Goal: Transaction & Acquisition: Book appointment/travel/reservation

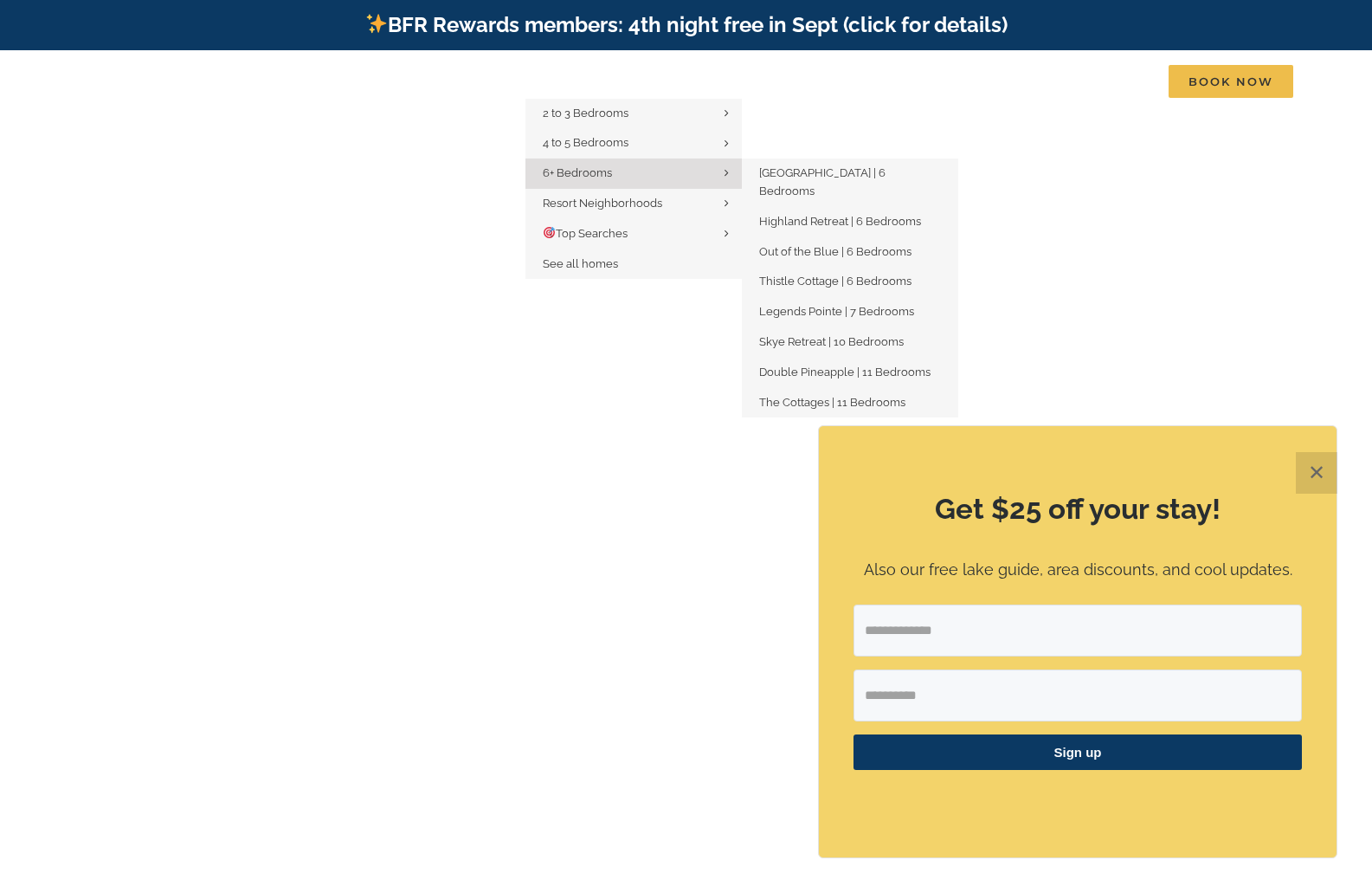
click at [599, 170] on span "6+ Bedrooms" at bounding box center [577, 173] width 69 height 13
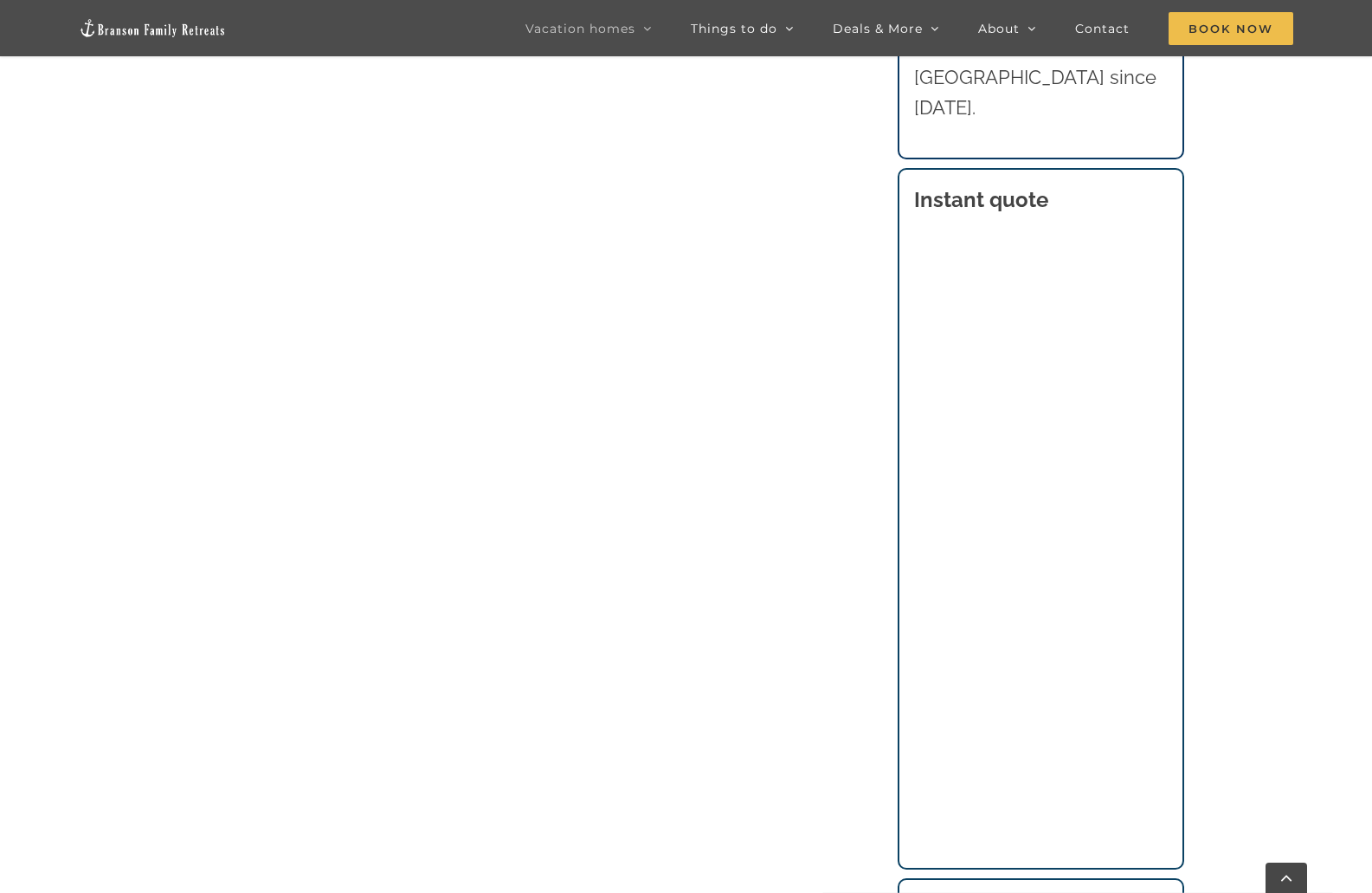
scroll to position [1195, 0]
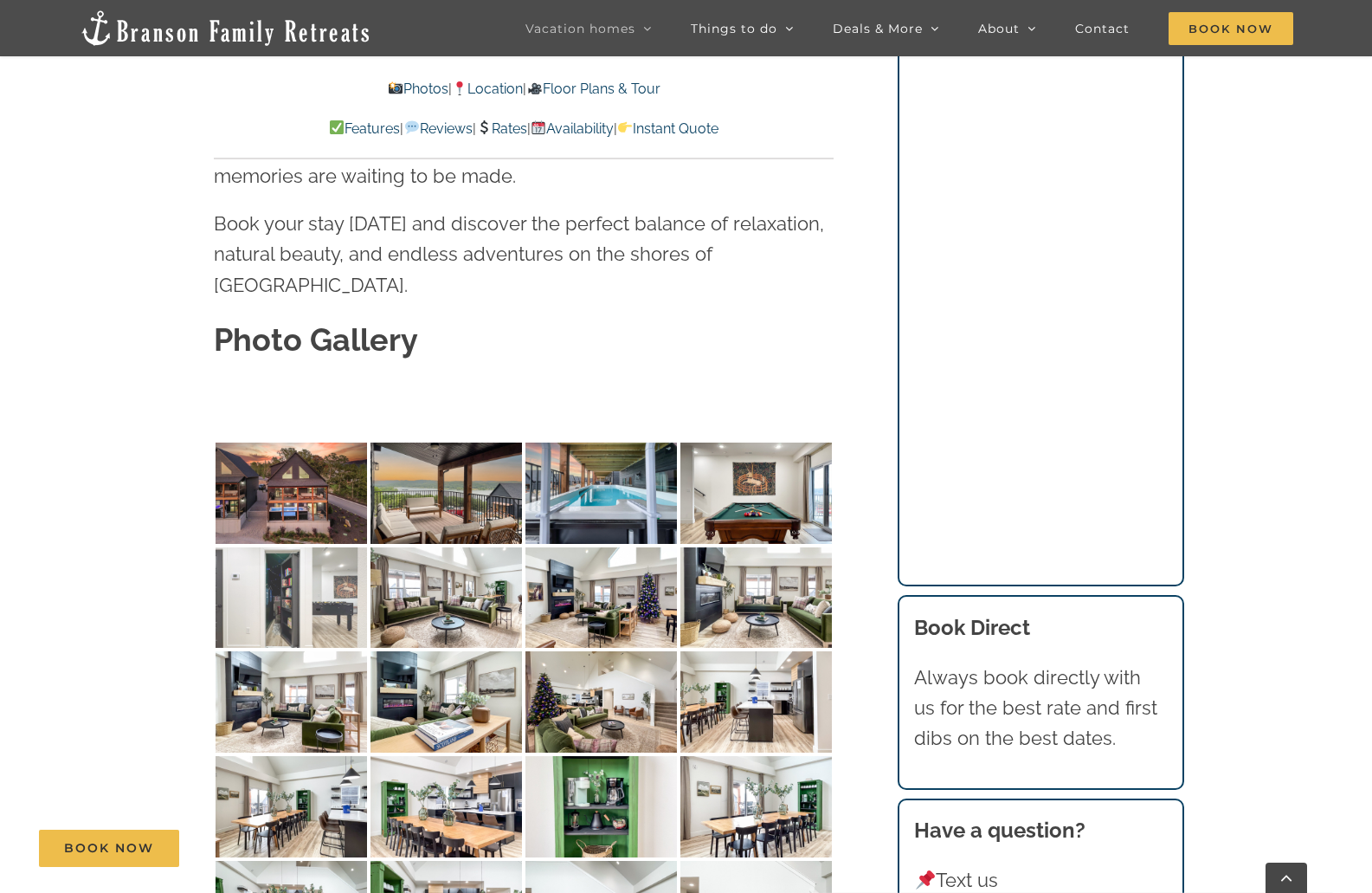
scroll to position [5367, 0]
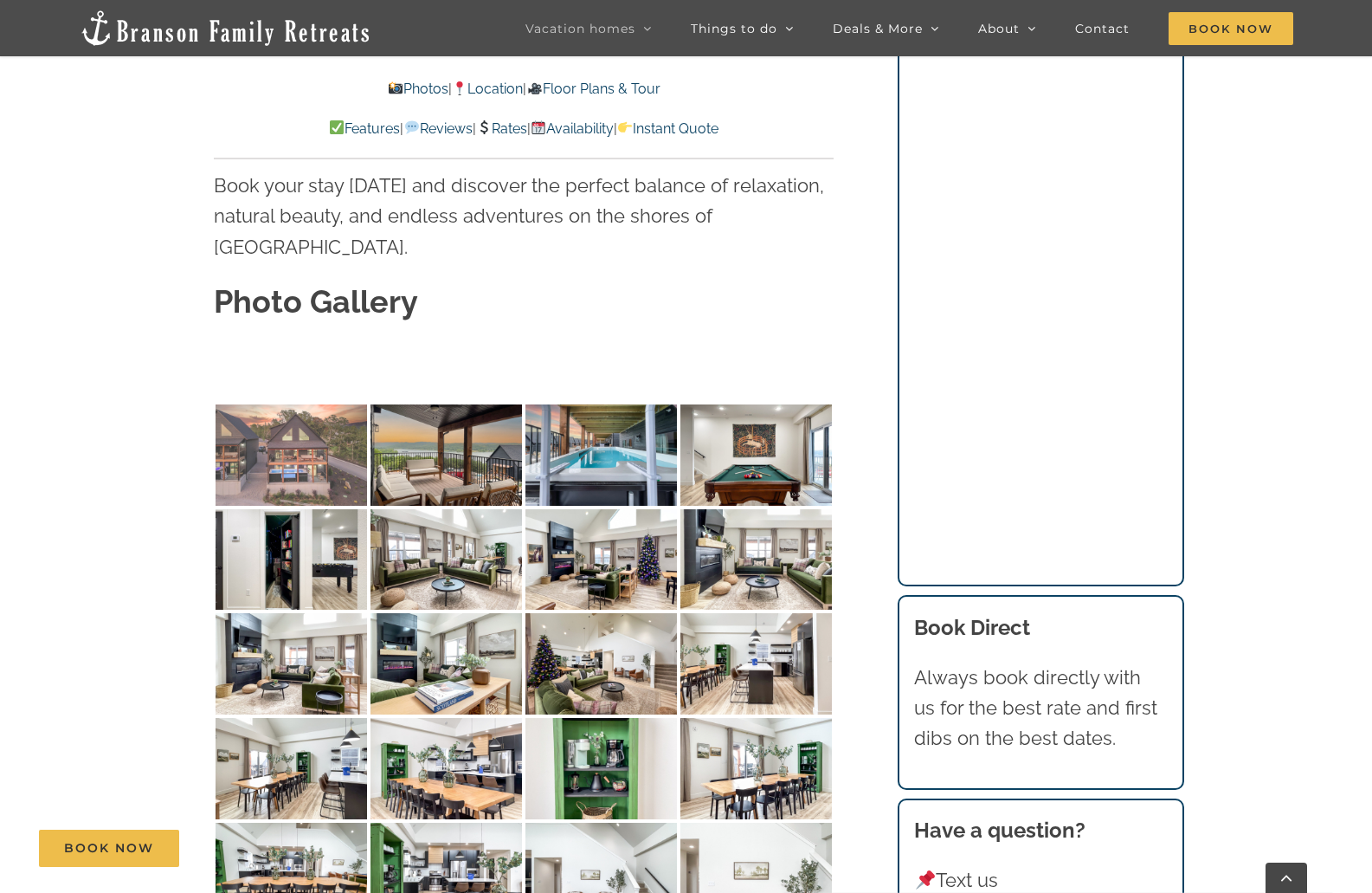
click at [309, 404] on img at bounding box center [291, 455] width 152 height 102
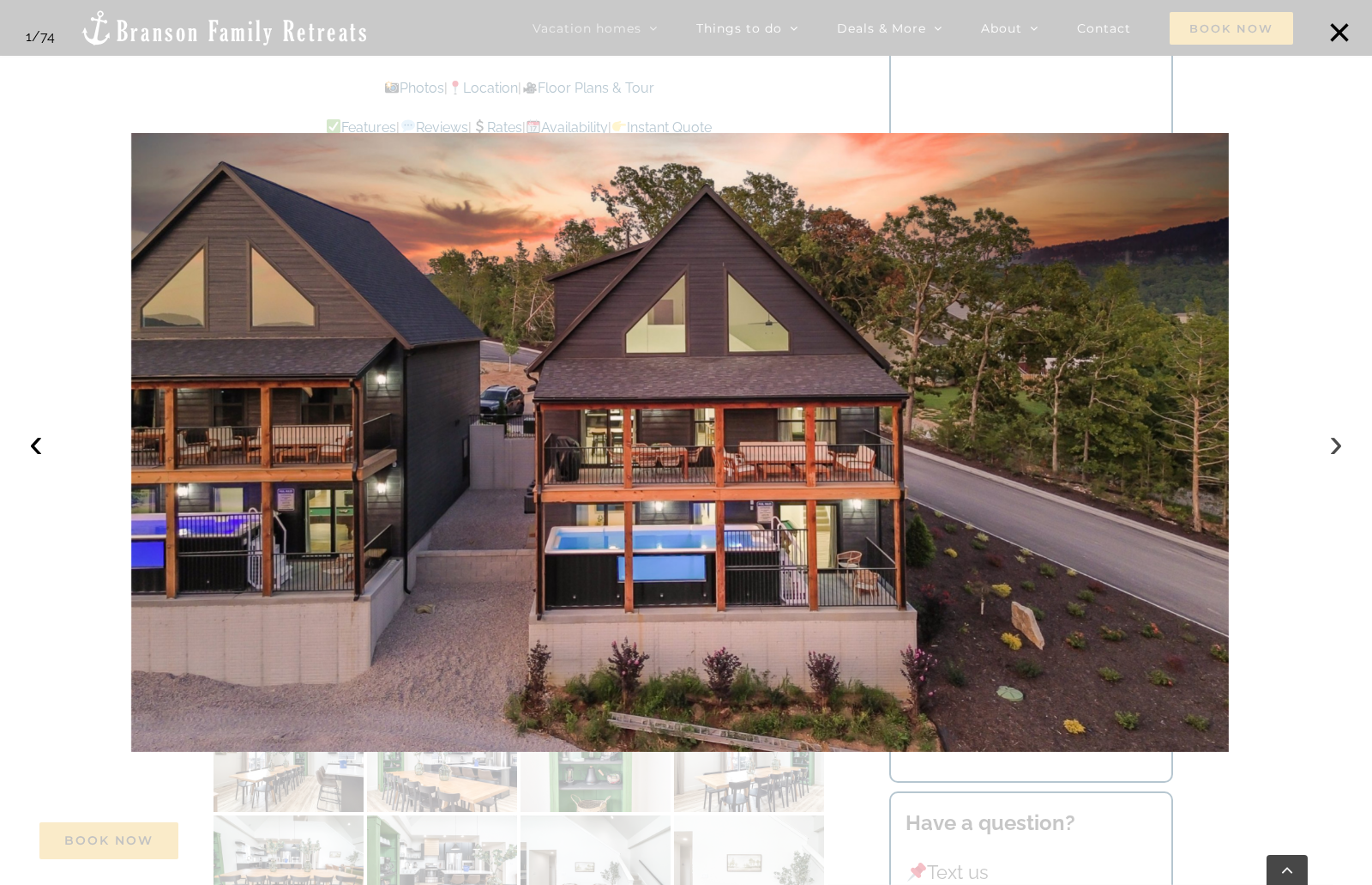
click at [1334, 444] on button "›" at bounding box center [1336, 443] width 38 height 38
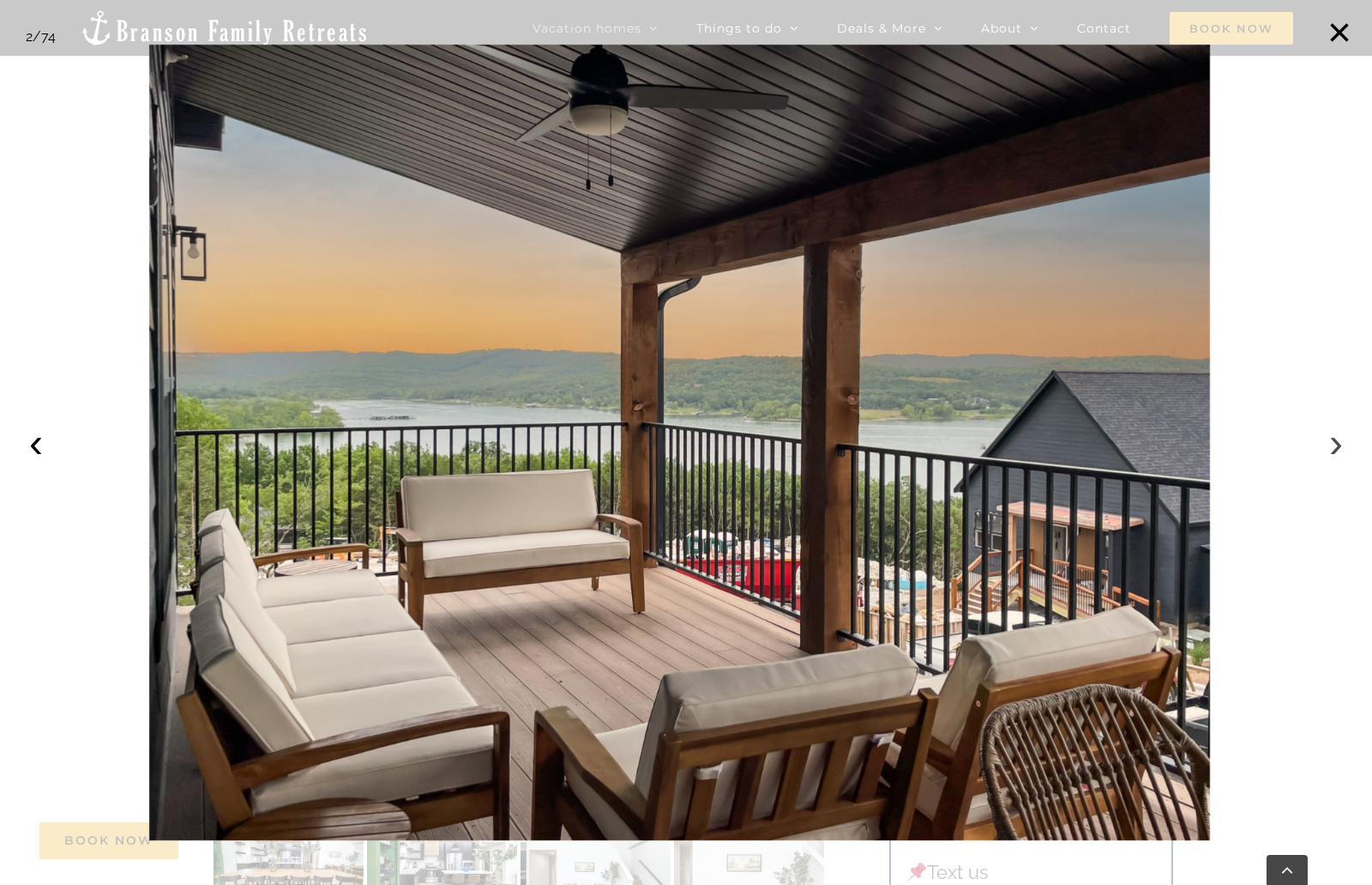
click at [1334, 444] on button "›" at bounding box center [1336, 443] width 38 height 38
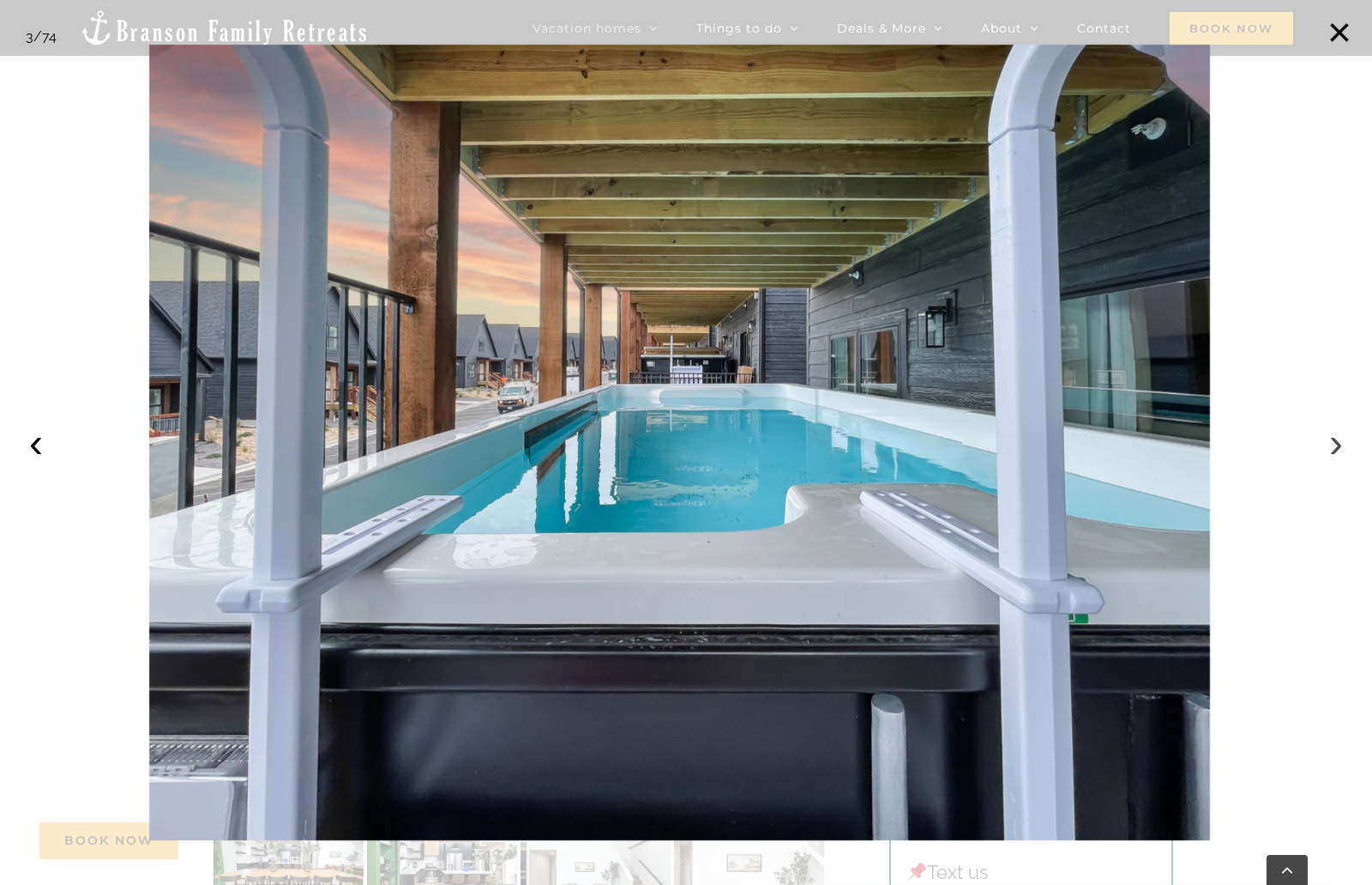
click at [1338, 450] on button "›" at bounding box center [1336, 443] width 38 height 38
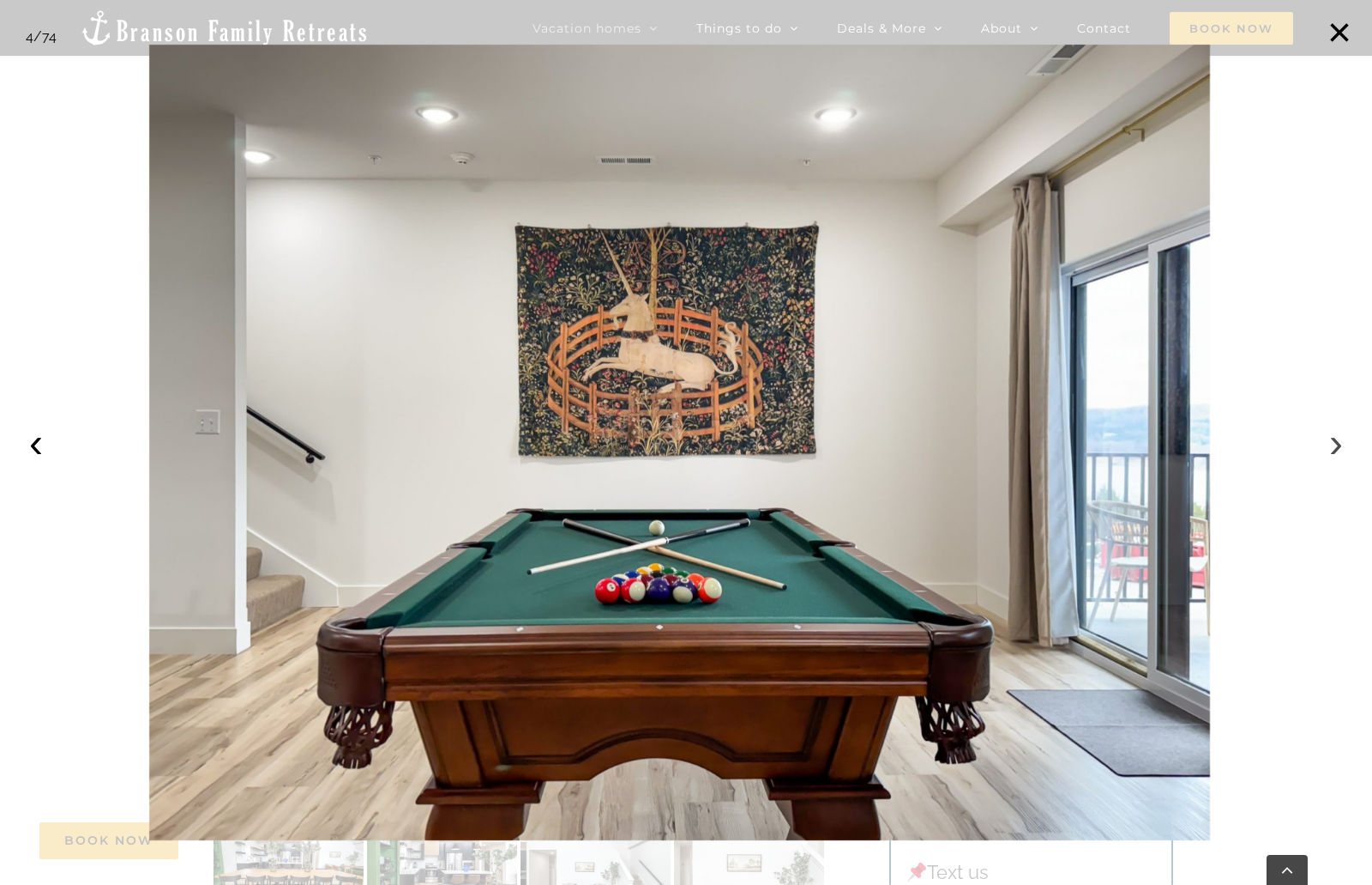
click at [1338, 450] on button "›" at bounding box center [1336, 443] width 38 height 38
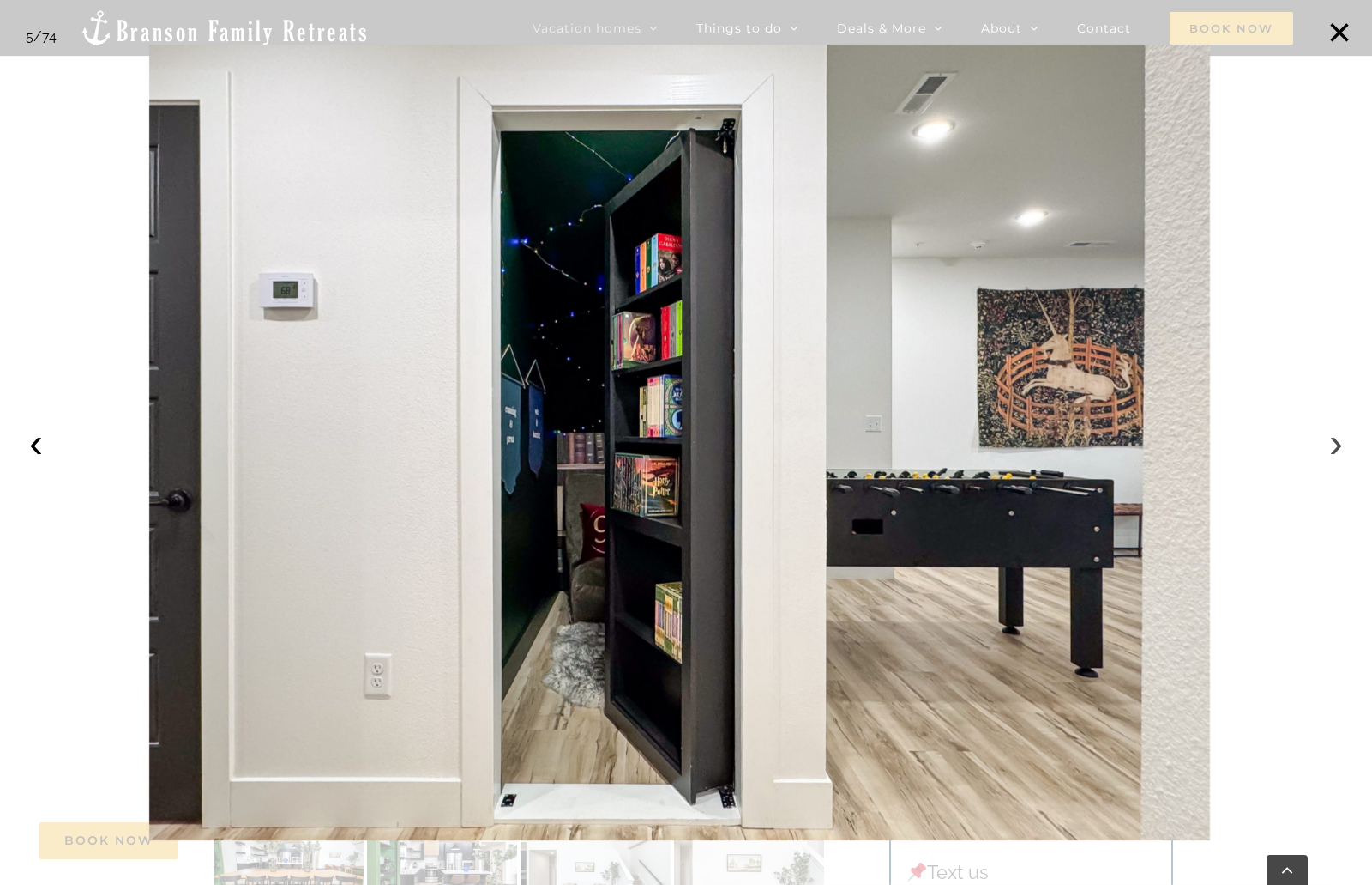
click at [1338, 450] on button "›" at bounding box center [1336, 443] width 38 height 38
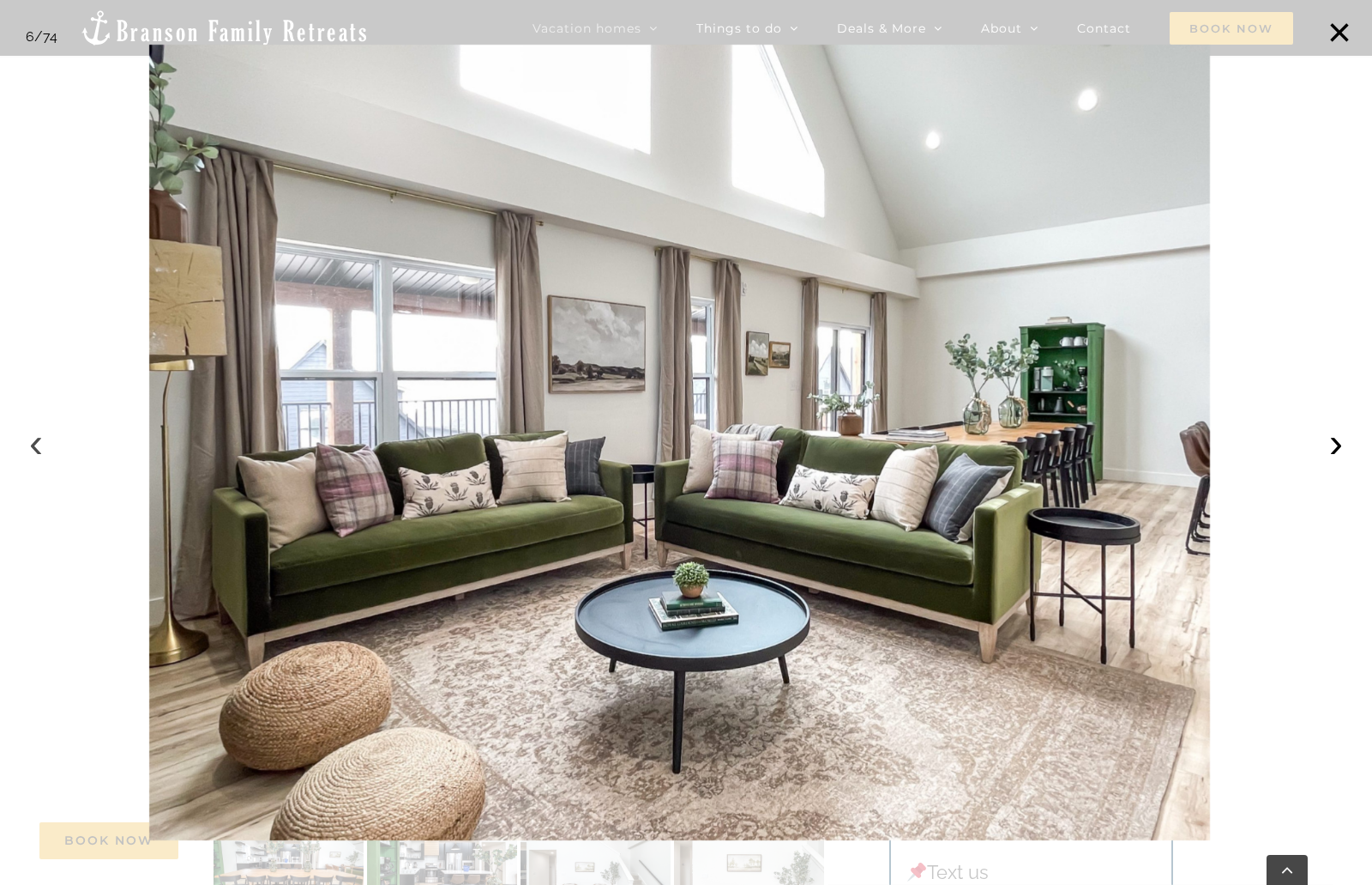
click at [30, 445] on button "‹" at bounding box center [36, 443] width 38 height 38
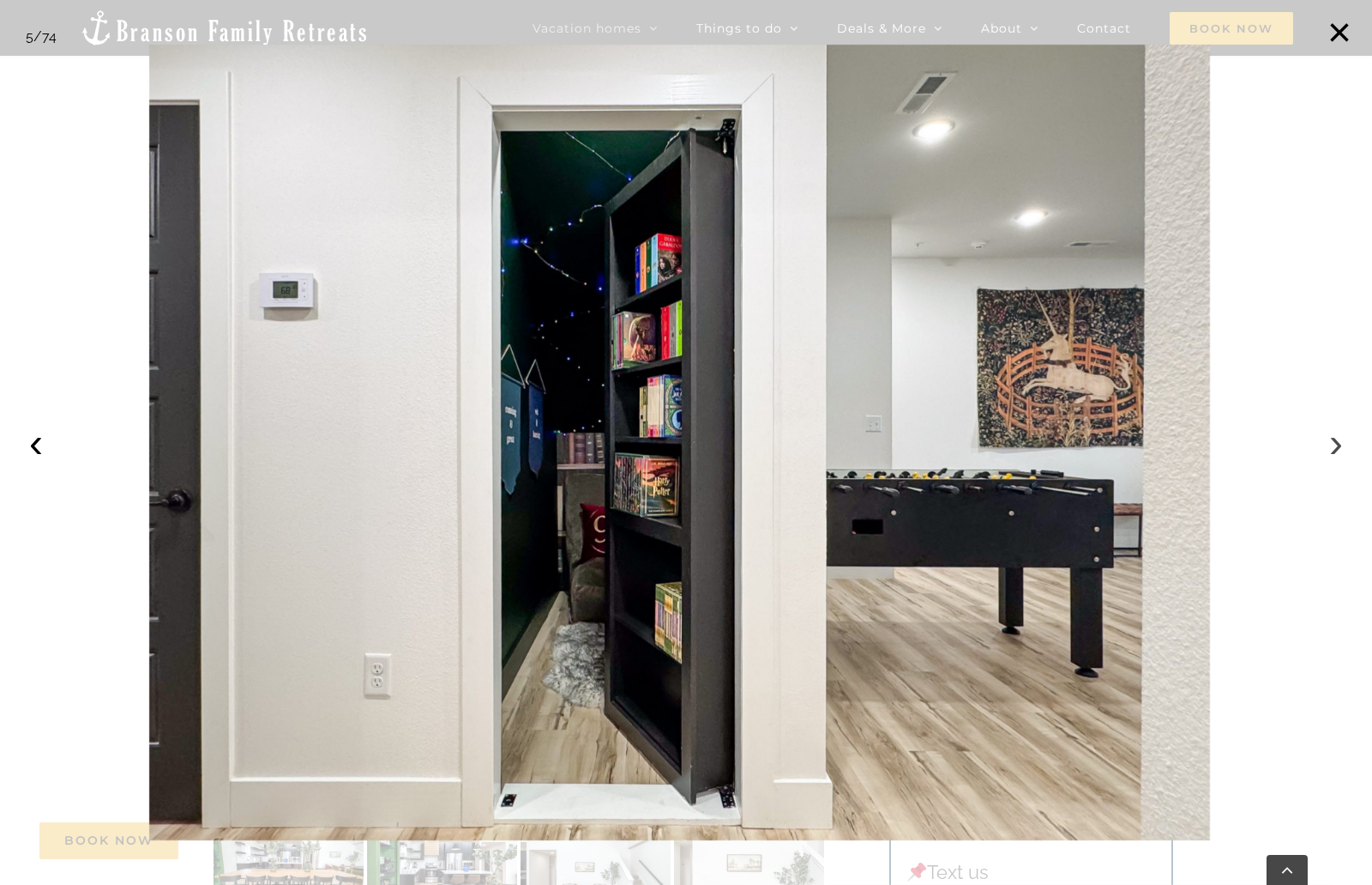
click at [1339, 451] on button "›" at bounding box center [1336, 443] width 38 height 38
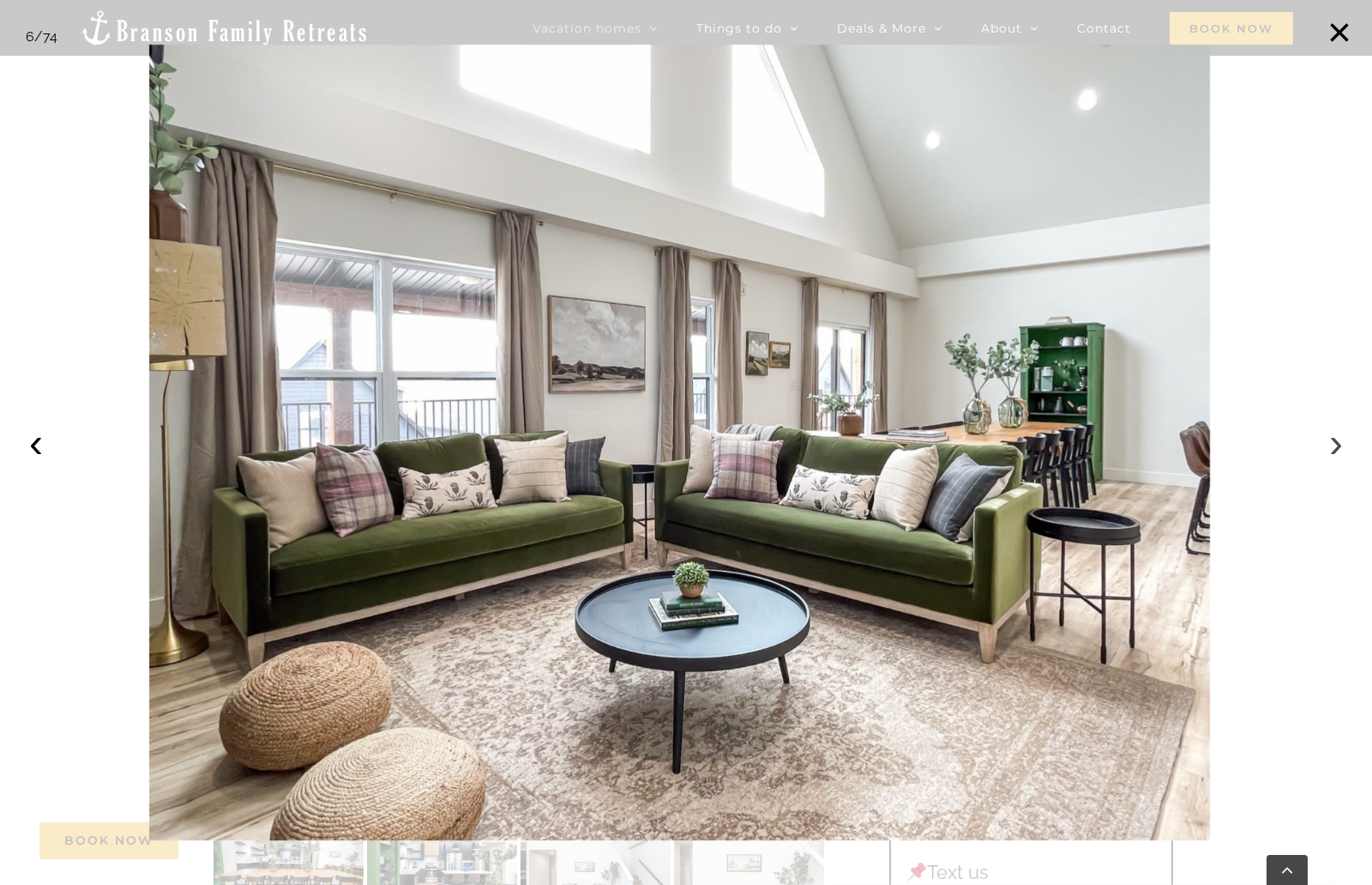
click at [1326, 439] on button "›" at bounding box center [1336, 443] width 38 height 38
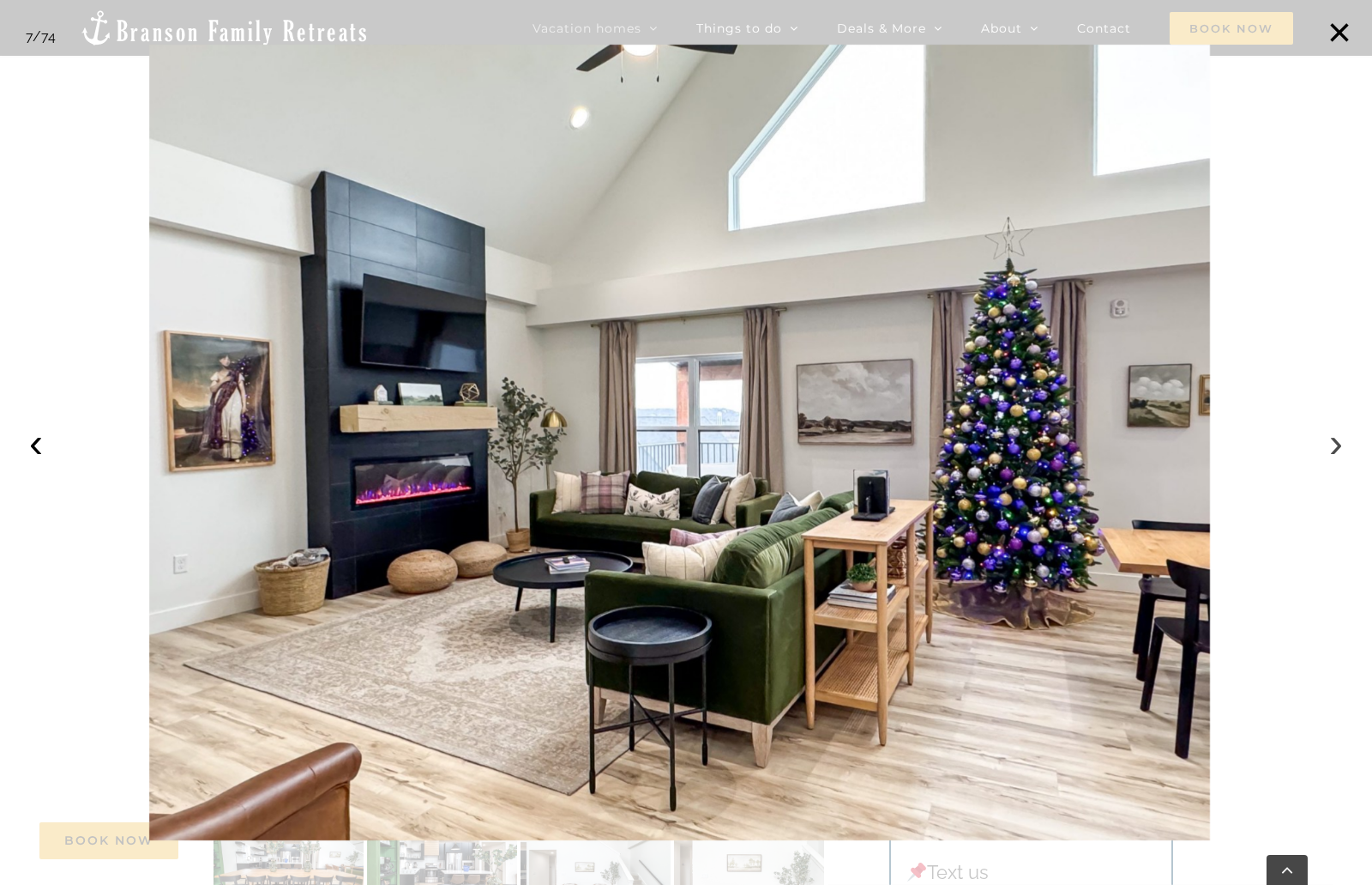
click at [1326, 439] on button "›" at bounding box center [1336, 443] width 38 height 38
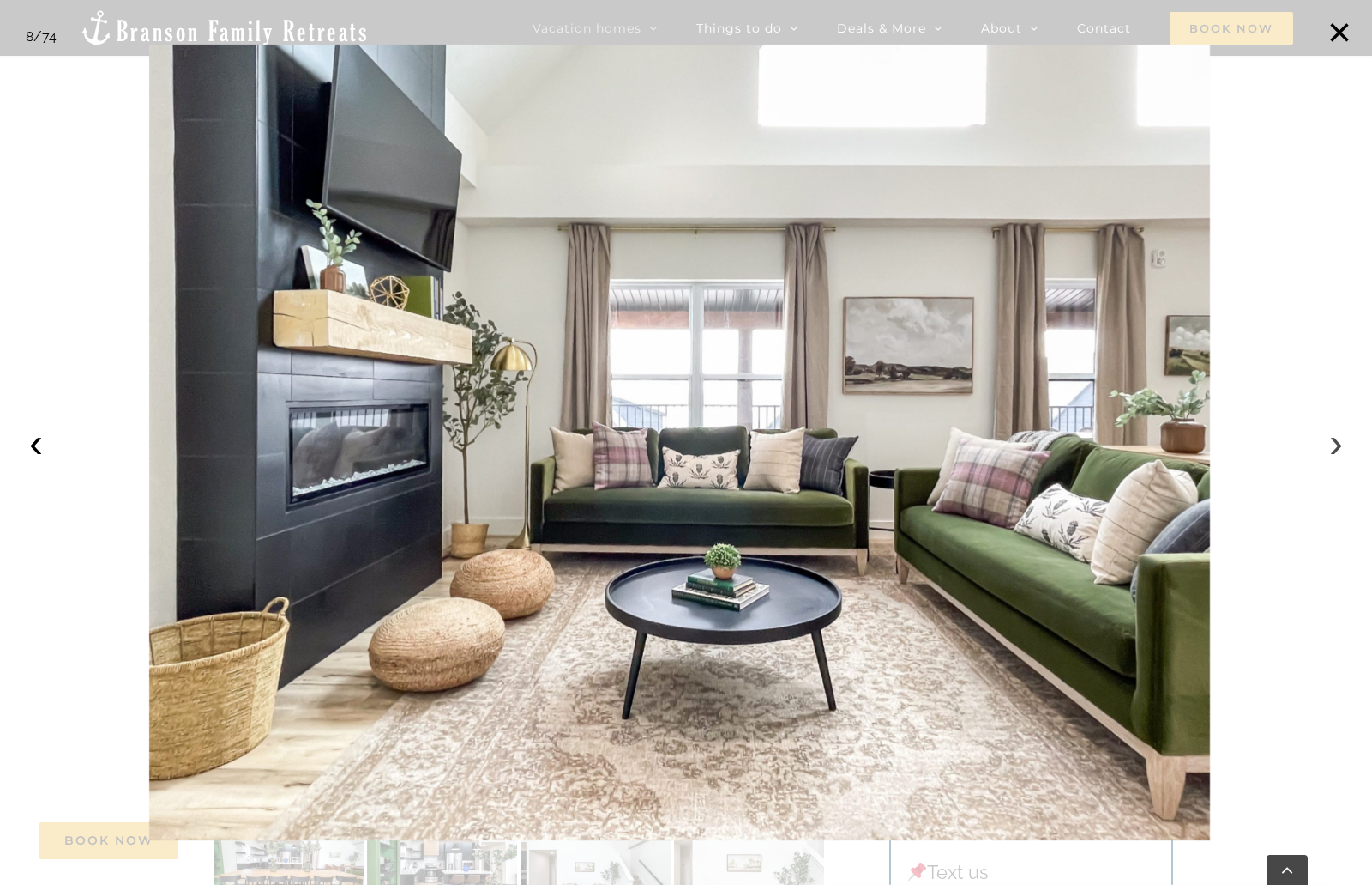
click at [1326, 439] on button "›" at bounding box center [1336, 443] width 38 height 38
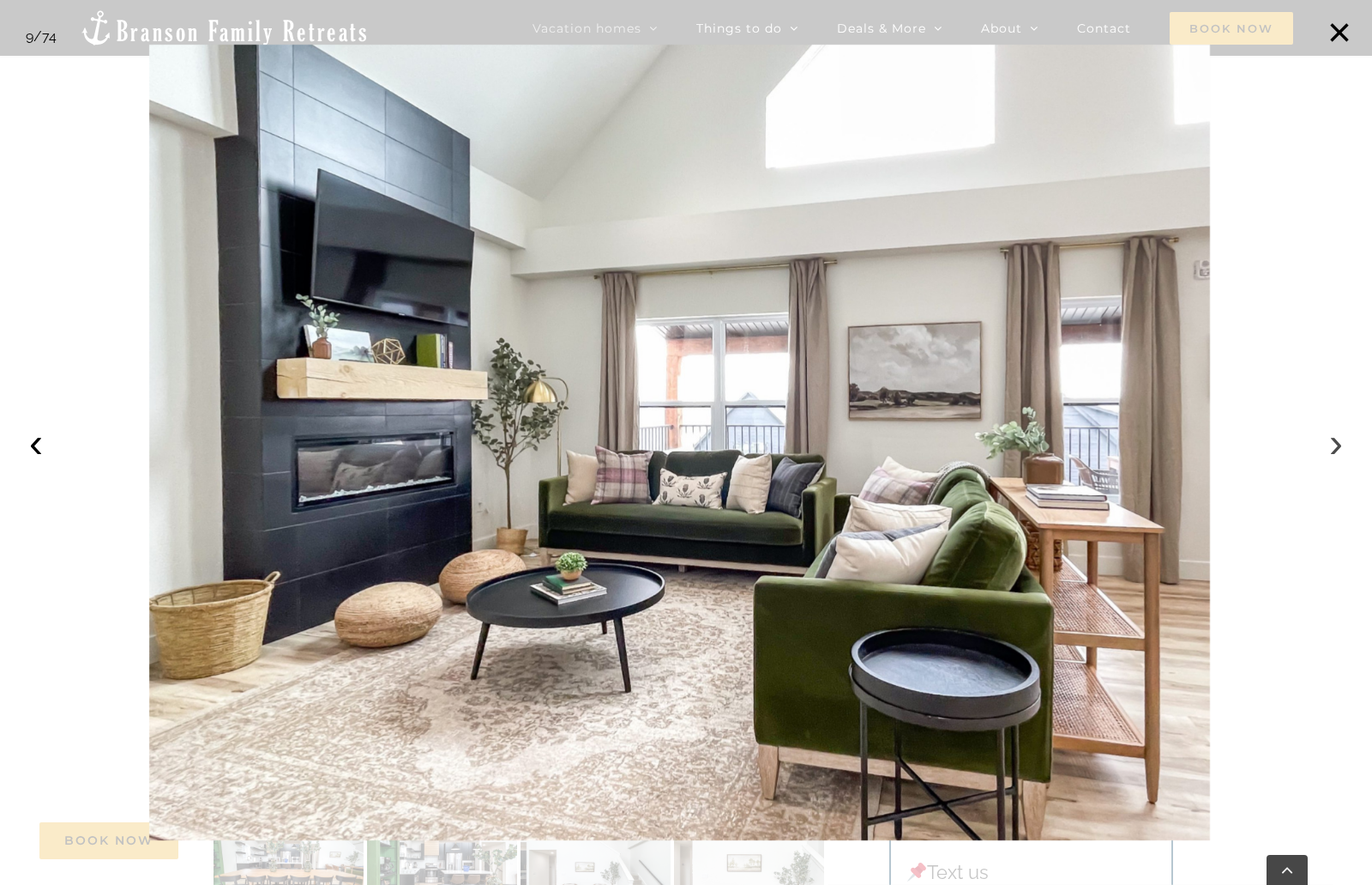
click at [1326, 439] on button "›" at bounding box center [1336, 443] width 38 height 38
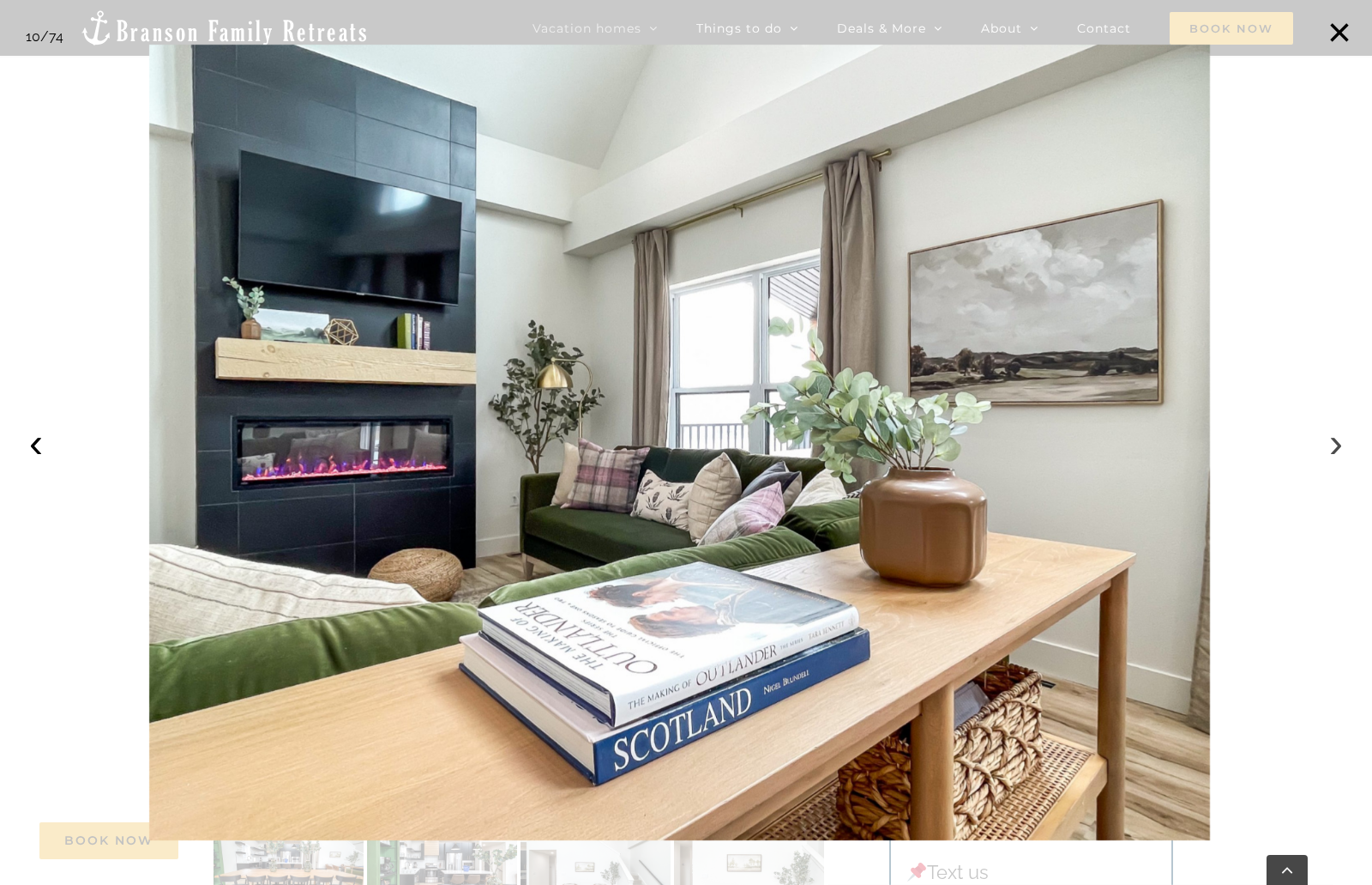
click at [1322, 438] on button "›" at bounding box center [1336, 443] width 38 height 38
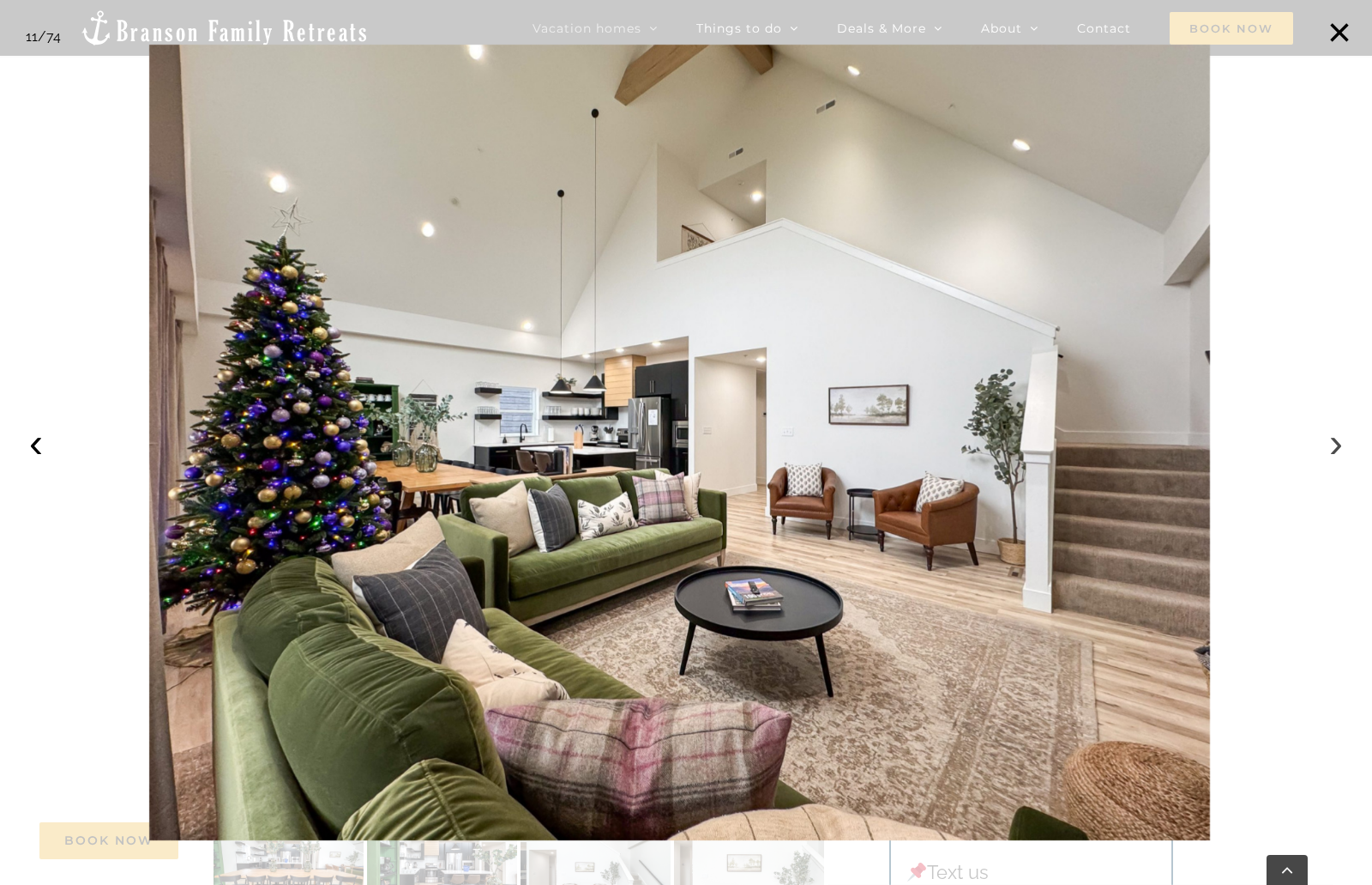
click at [1322, 438] on button "›" at bounding box center [1336, 443] width 38 height 38
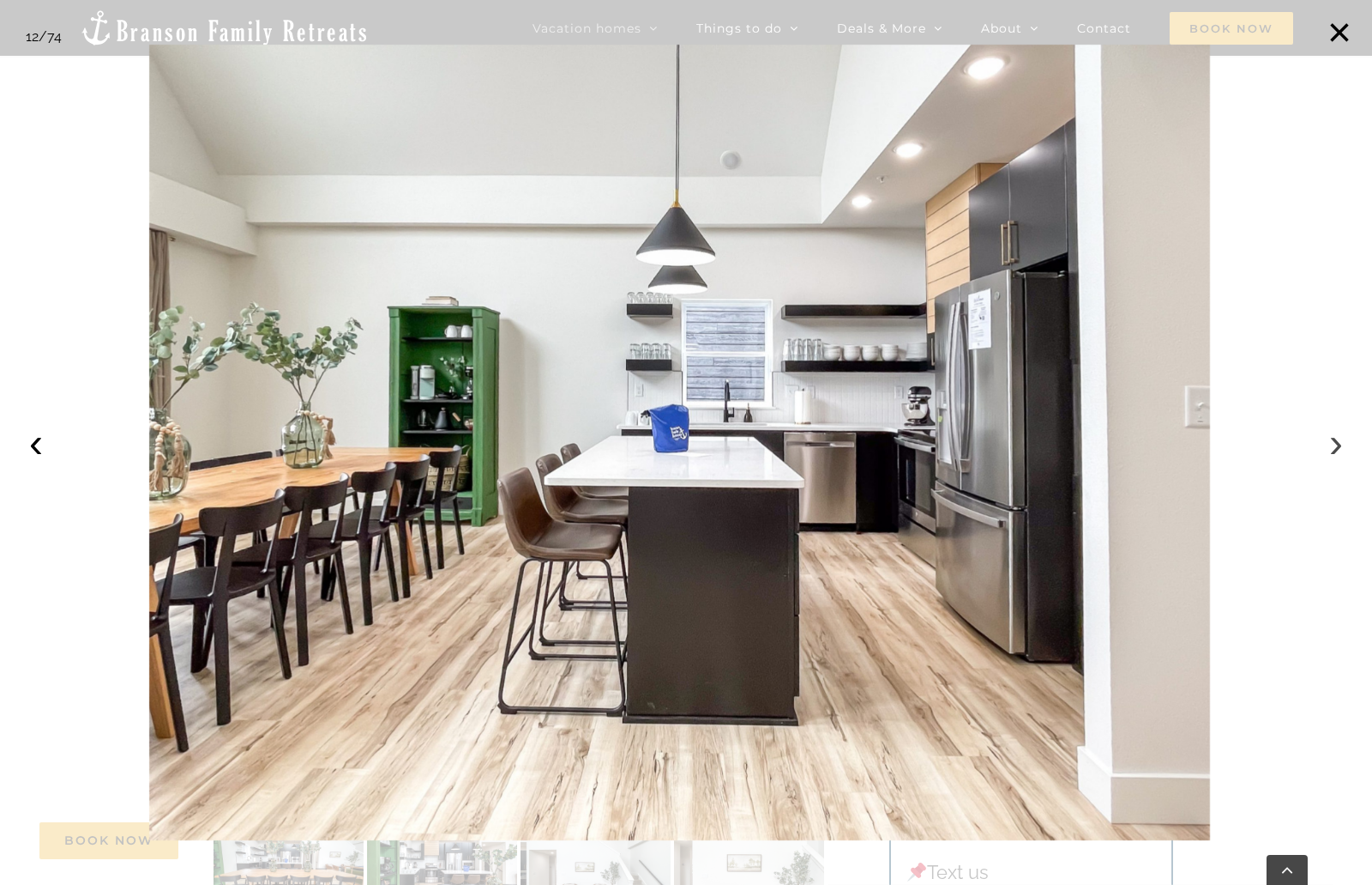
click at [1322, 438] on button "›" at bounding box center [1336, 443] width 38 height 38
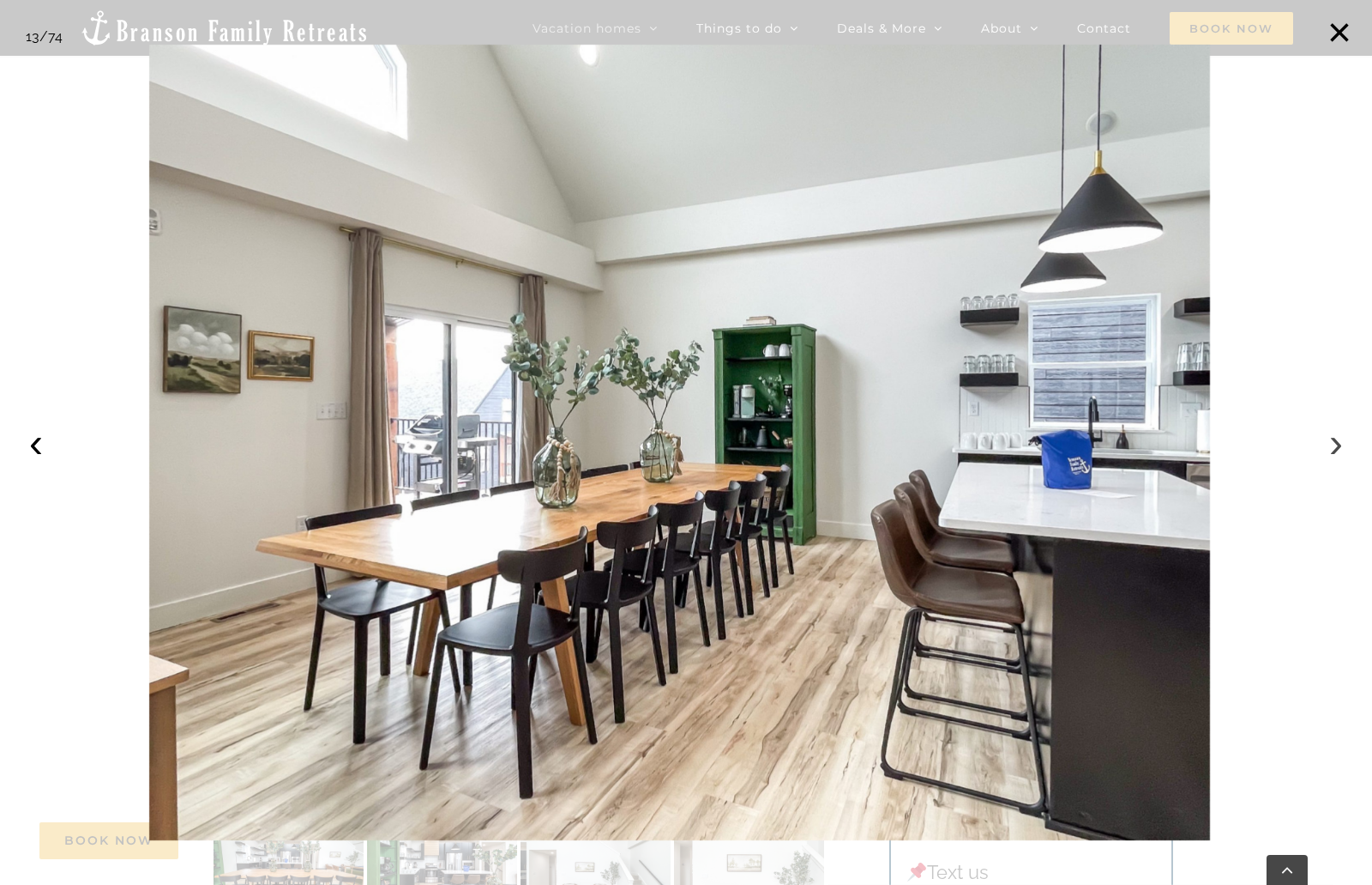
click at [1321, 438] on button "›" at bounding box center [1336, 443] width 38 height 38
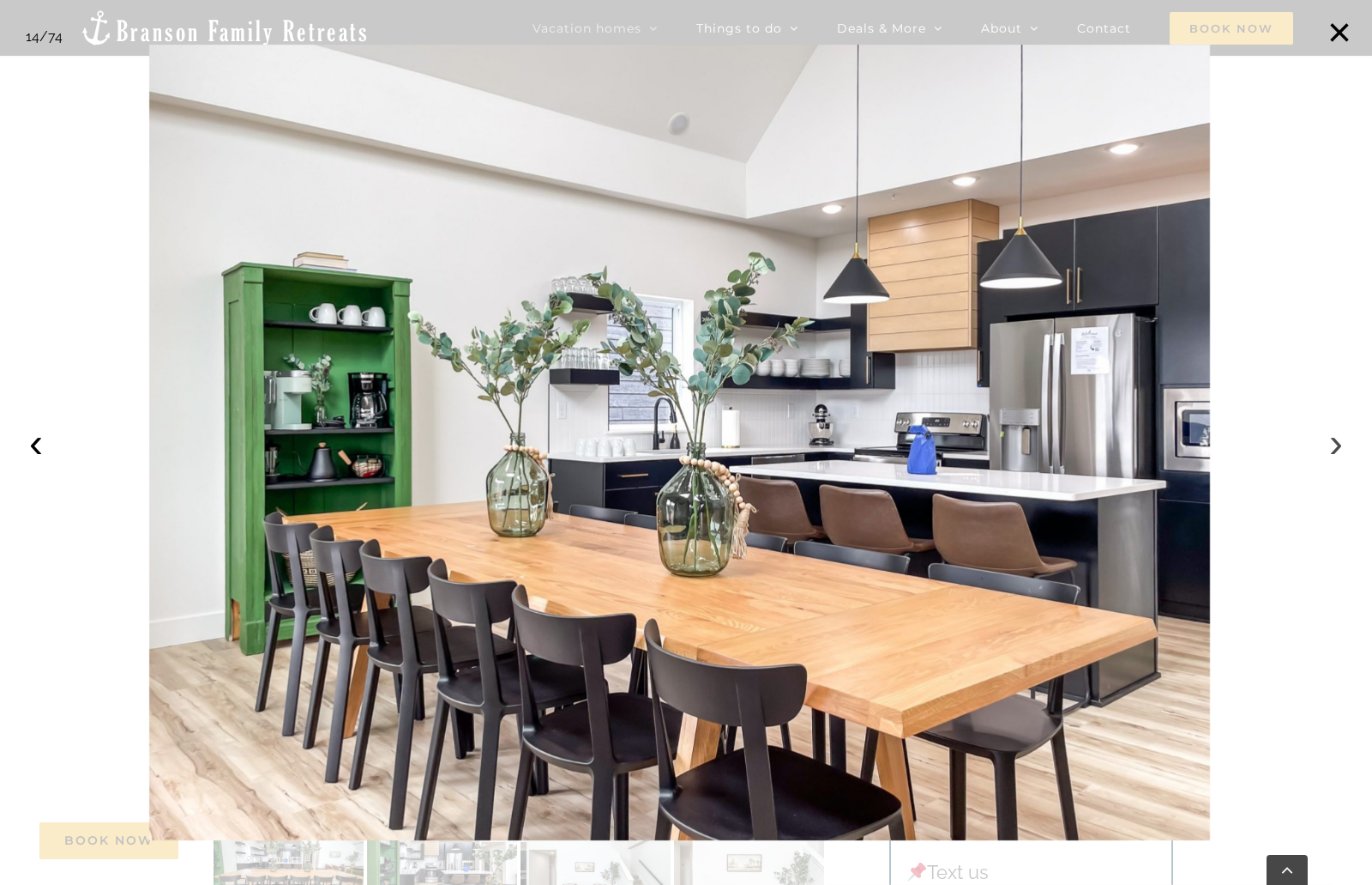
click at [1321, 438] on button "›" at bounding box center [1336, 443] width 38 height 38
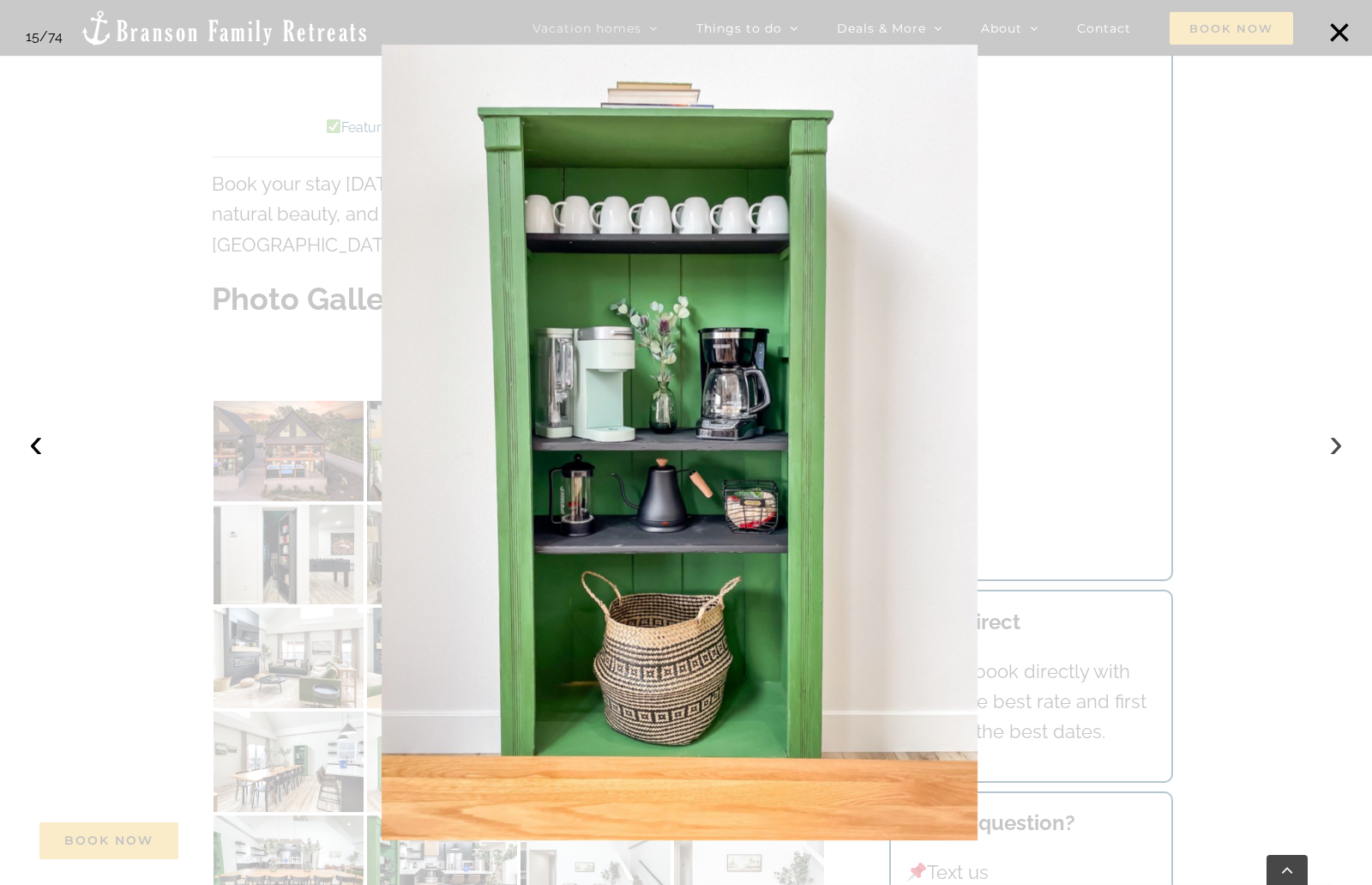
click at [1328, 437] on button "›" at bounding box center [1336, 443] width 38 height 38
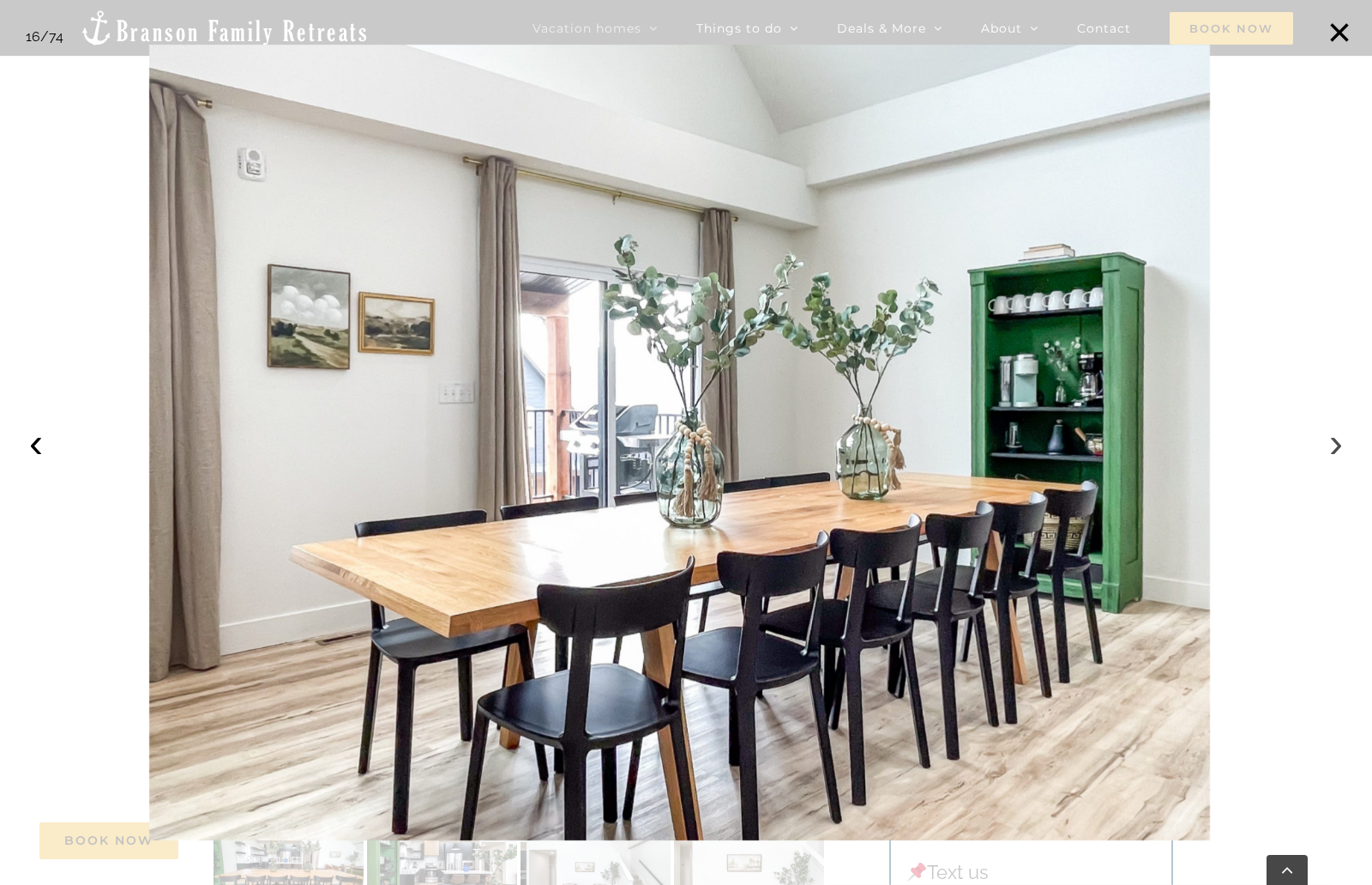
click at [1332, 449] on button "›" at bounding box center [1336, 443] width 38 height 38
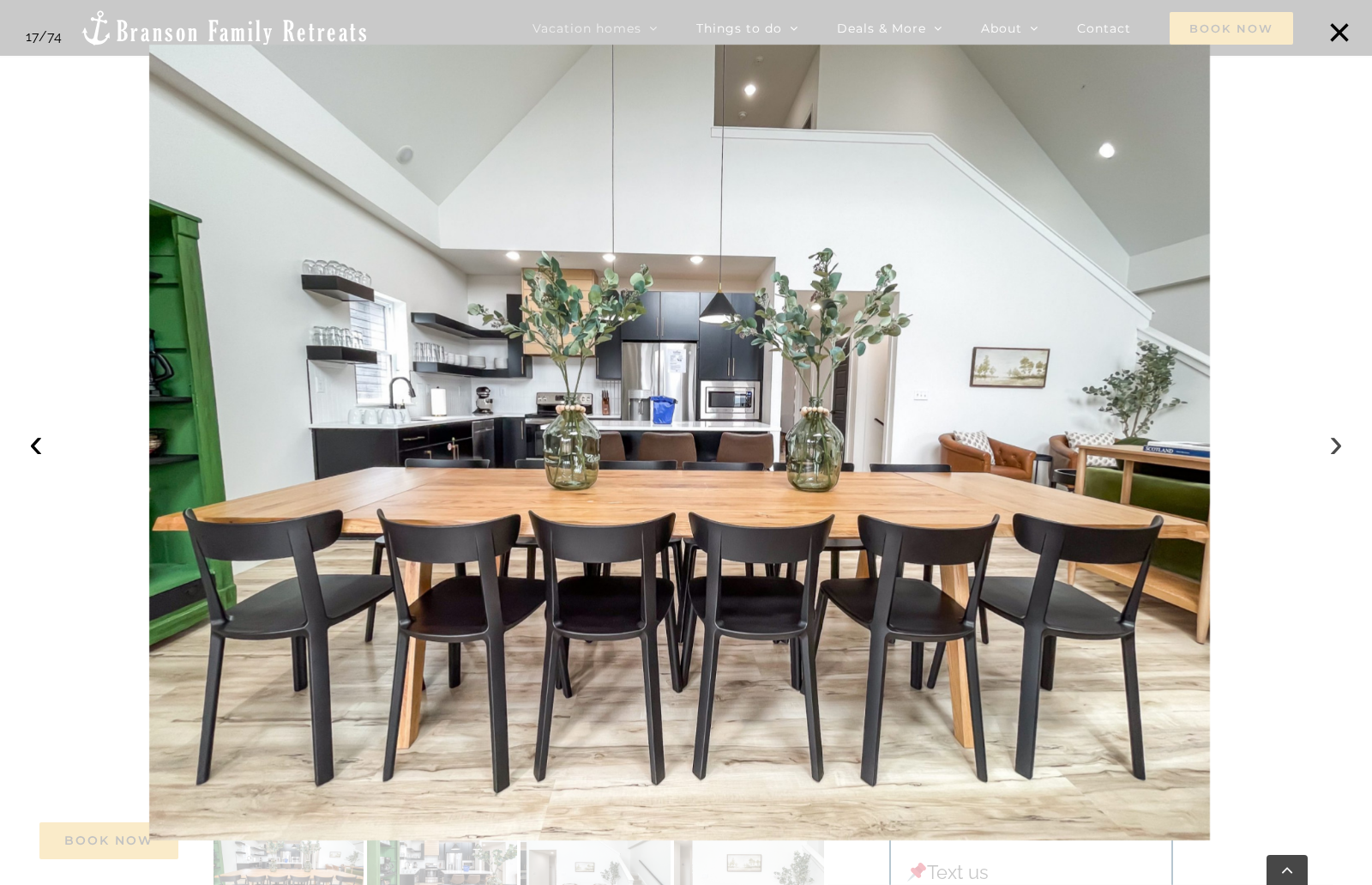
click at [1332, 448] on button "›" at bounding box center [1336, 443] width 38 height 38
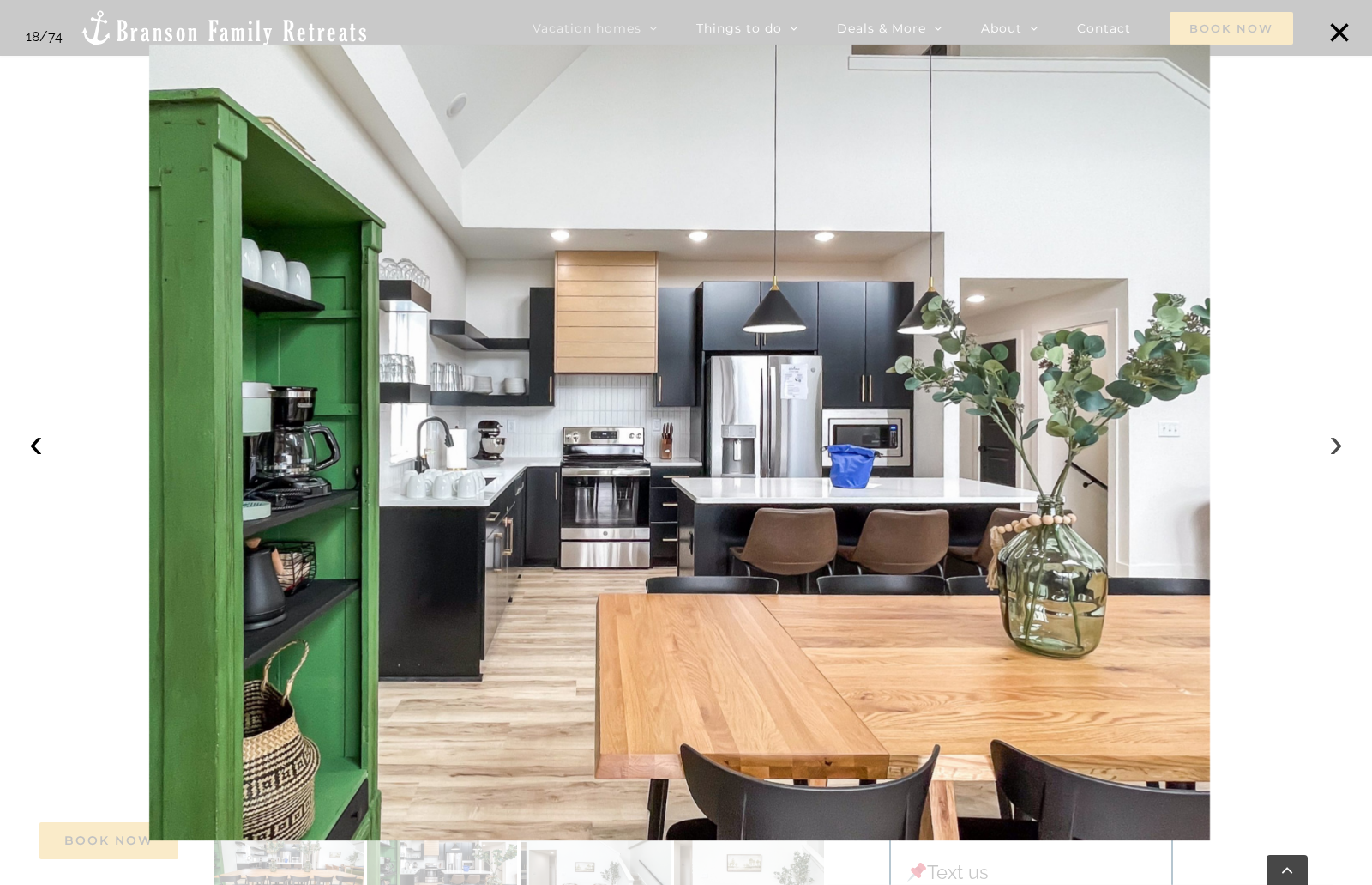
click at [1331, 447] on button "›" at bounding box center [1336, 443] width 38 height 38
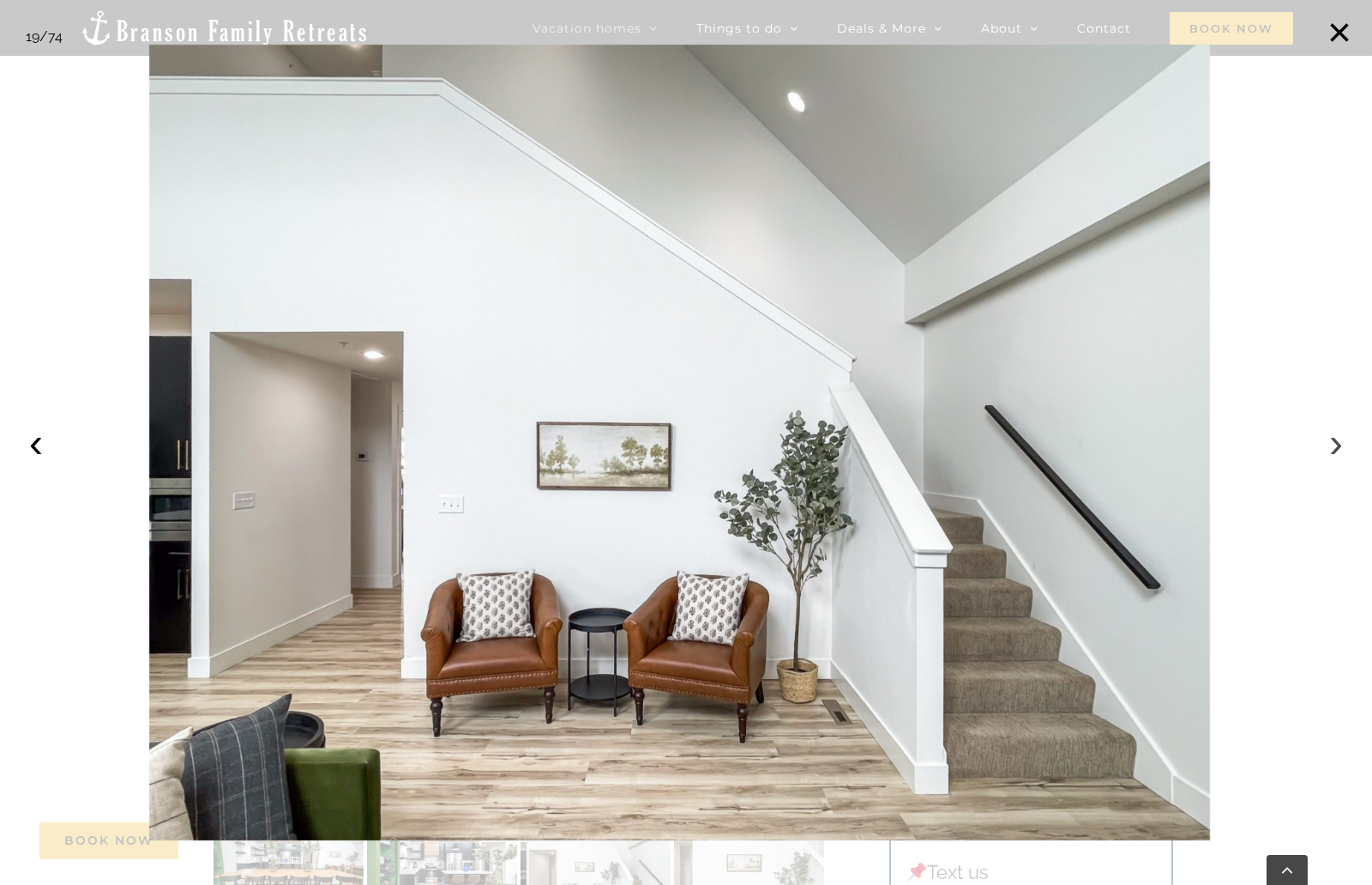
click at [1331, 447] on button "›" at bounding box center [1336, 443] width 38 height 38
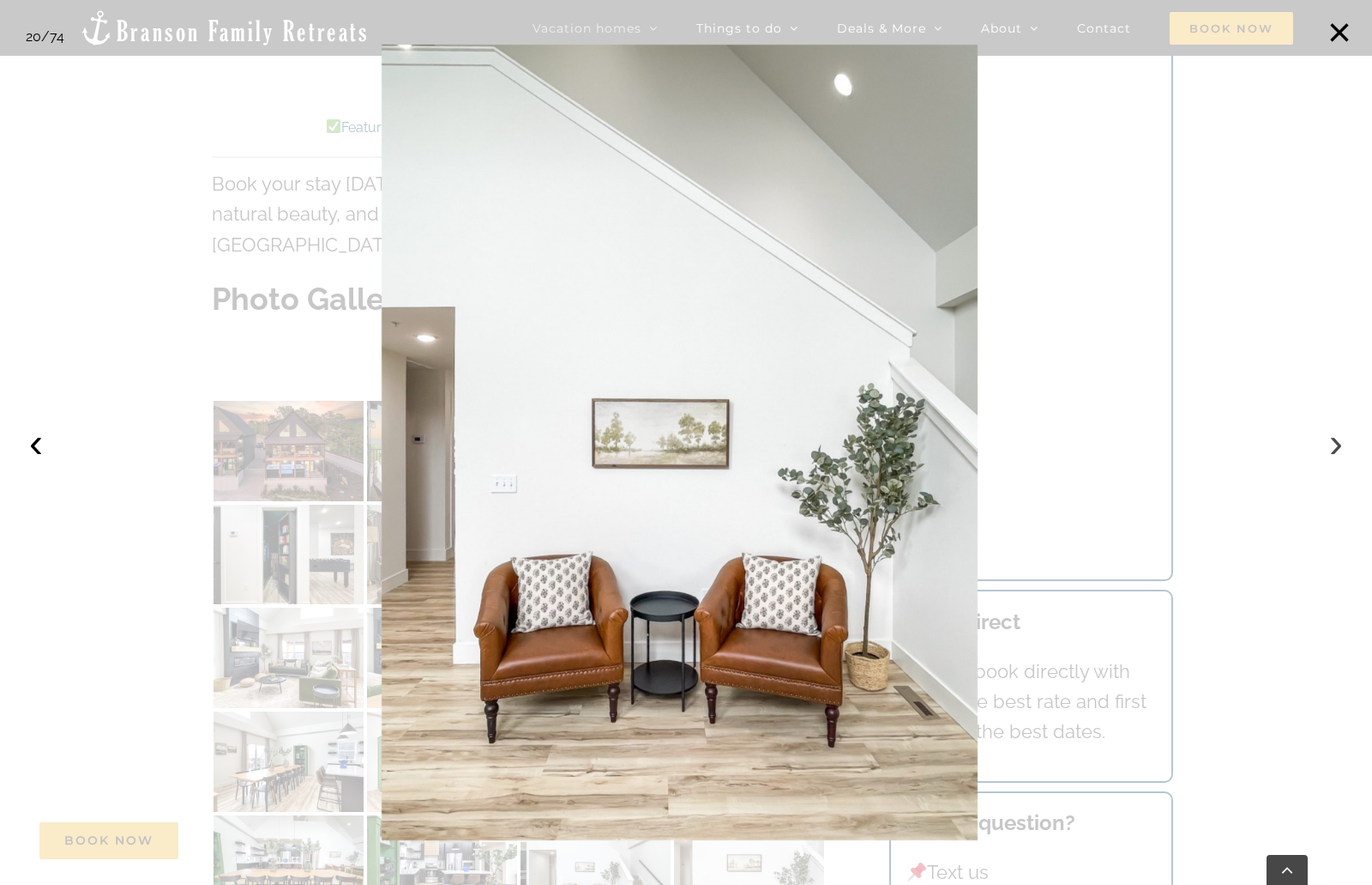
click at [1331, 447] on button "›" at bounding box center [1336, 443] width 38 height 38
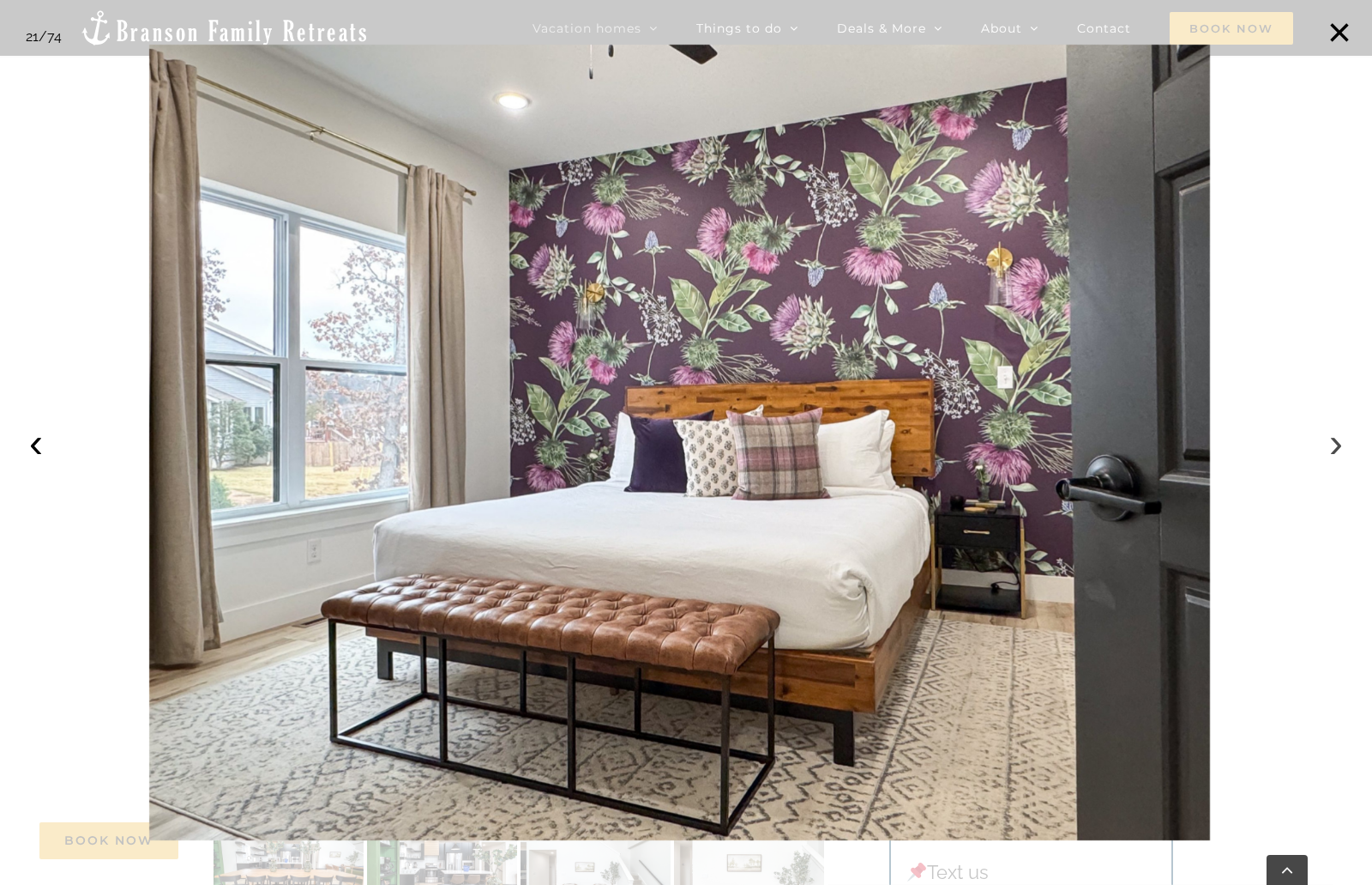
click at [1331, 447] on button "›" at bounding box center [1336, 443] width 38 height 38
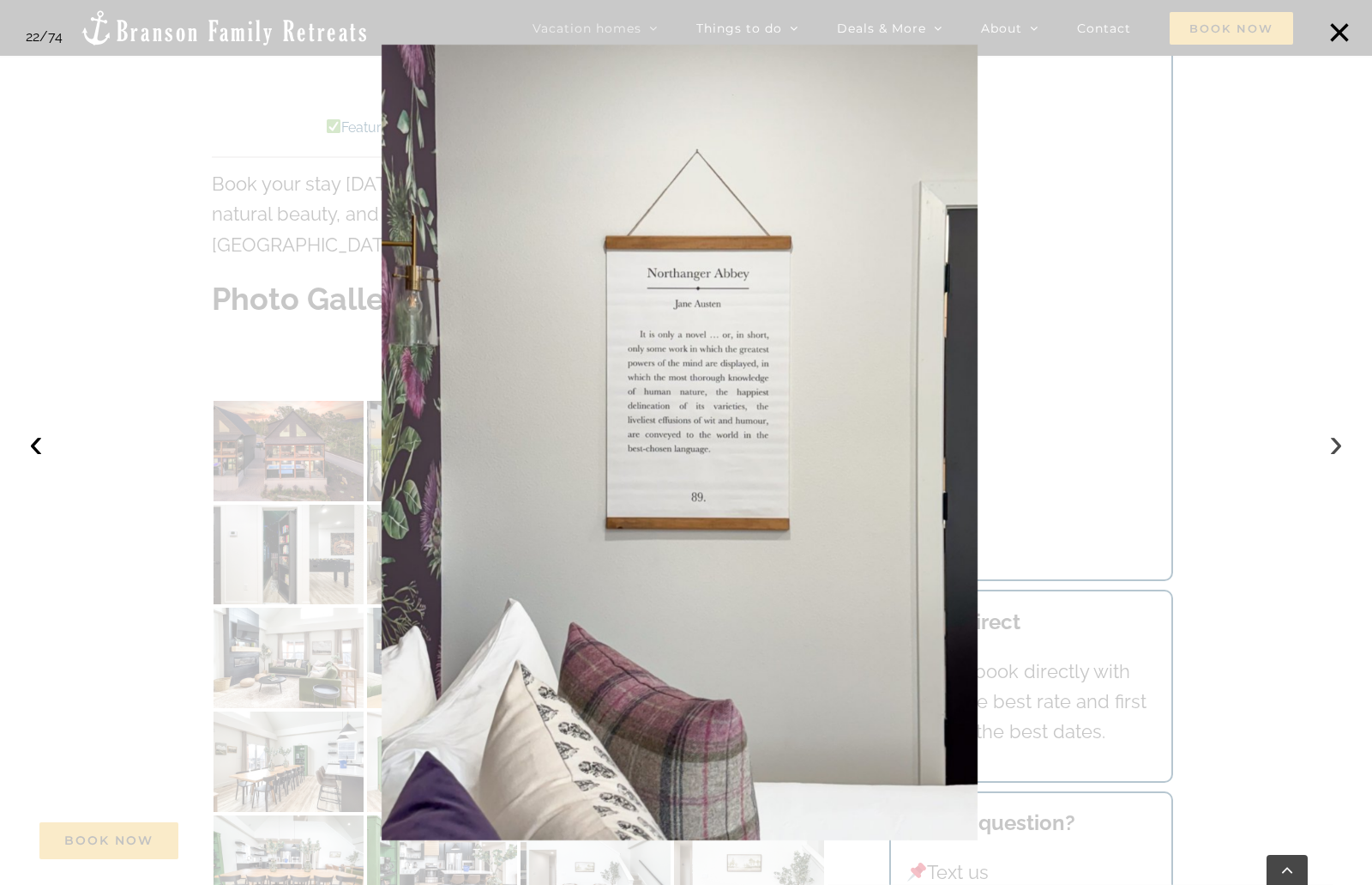
click at [1331, 447] on button "›" at bounding box center [1336, 443] width 38 height 38
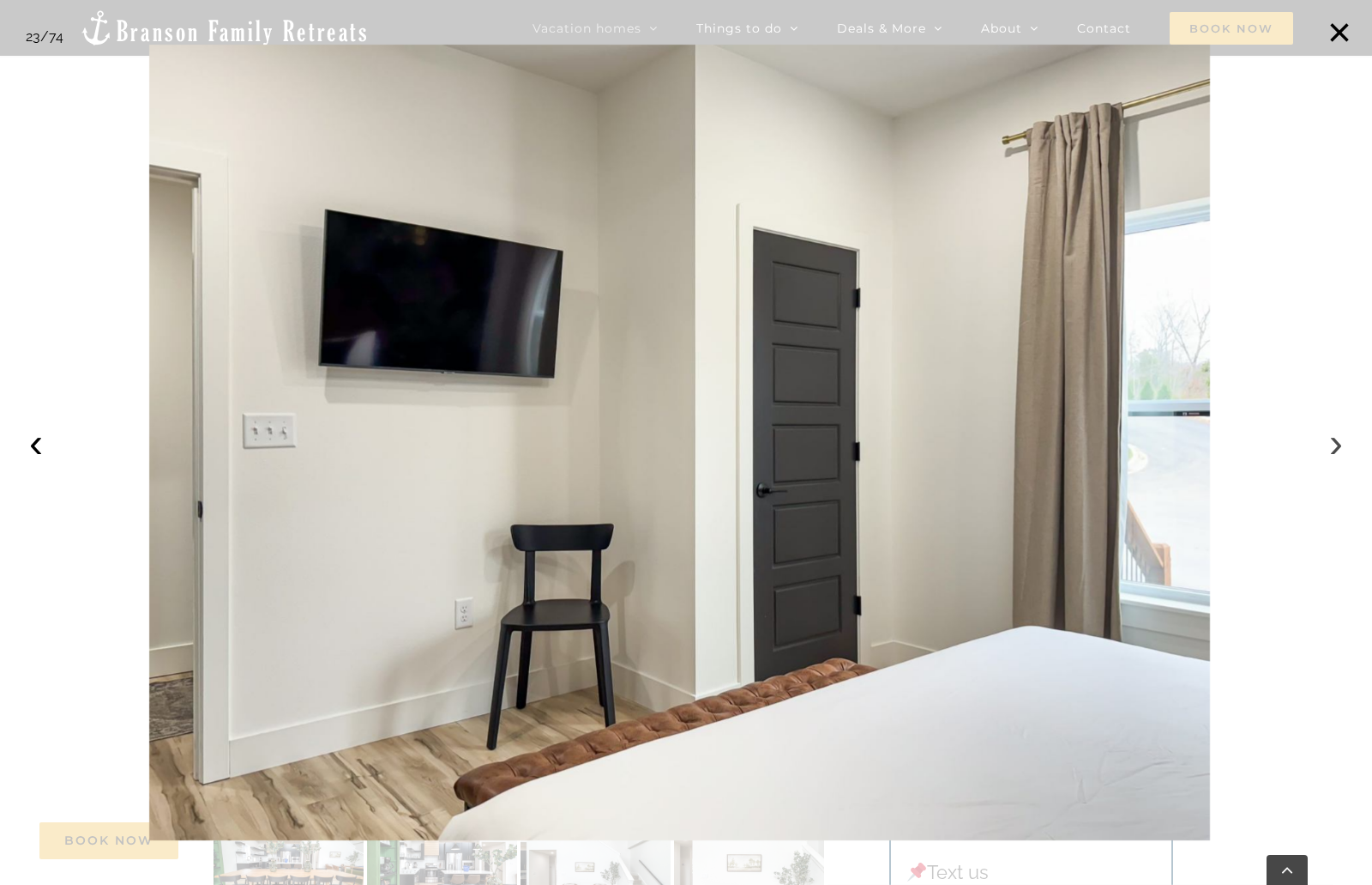
click at [1331, 447] on button "›" at bounding box center [1336, 443] width 38 height 38
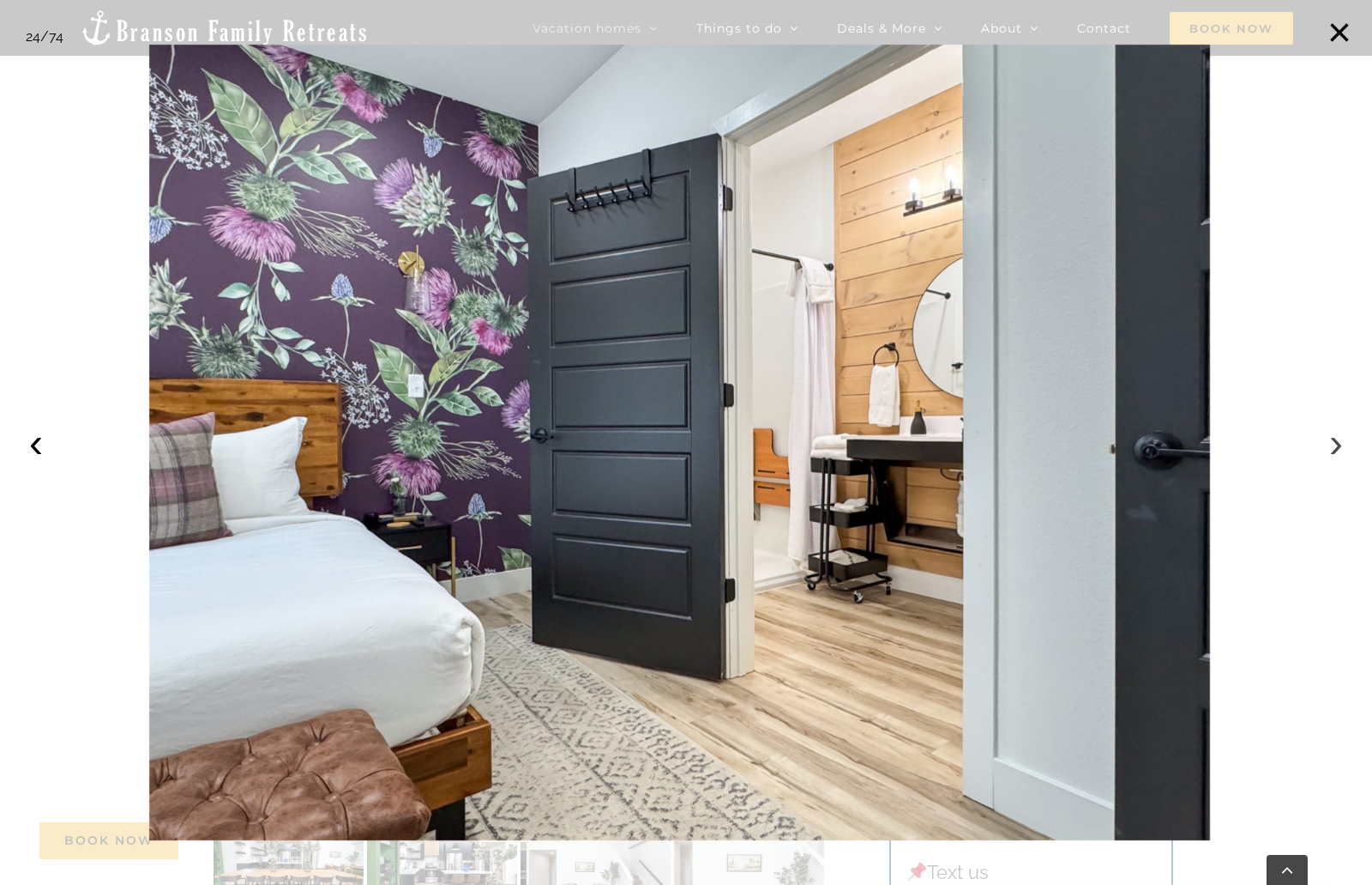
click at [1330, 447] on button "›" at bounding box center [1336, 443] width 38 height 38
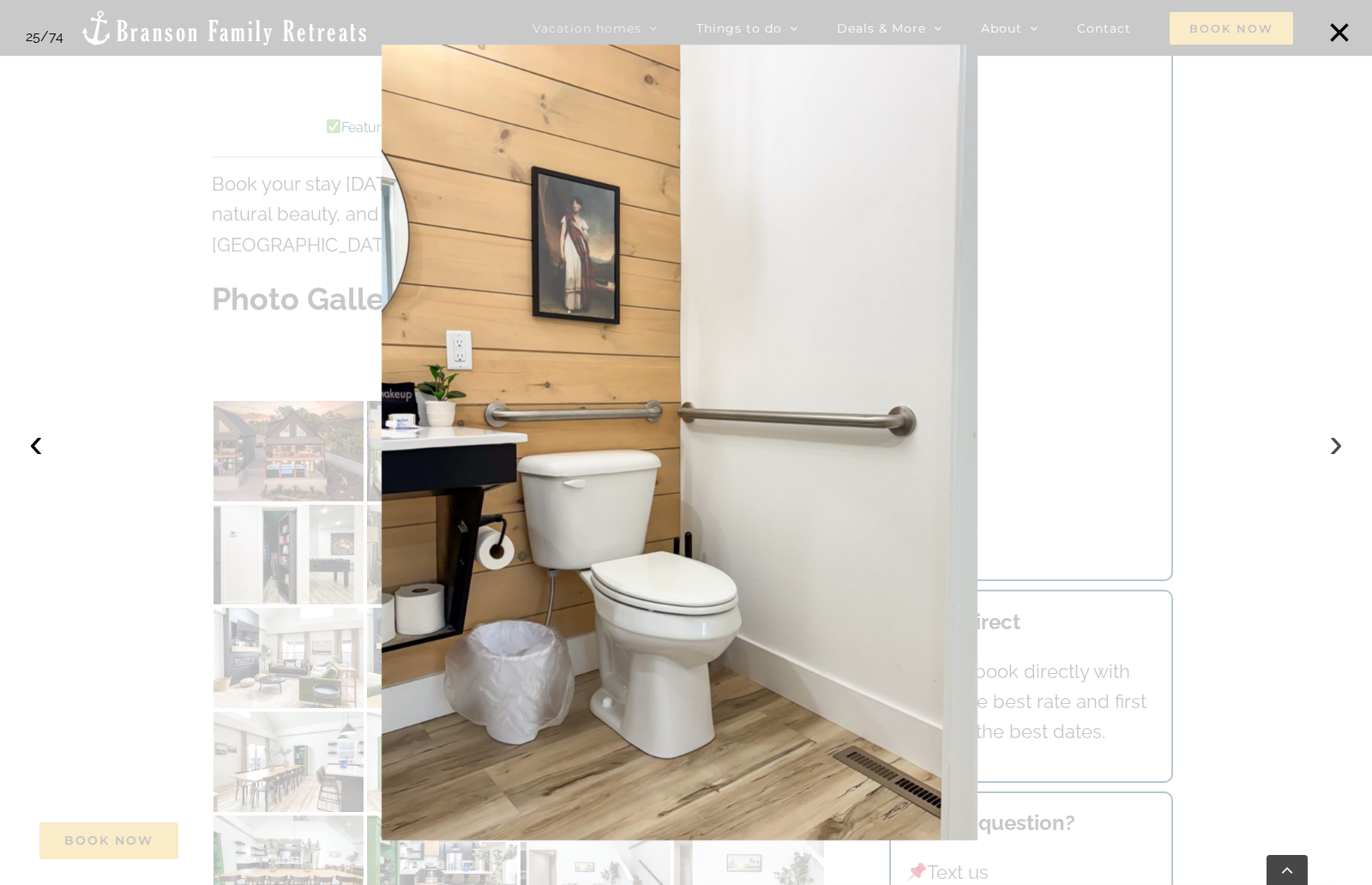
click at [1333, 440] on button "›" at bounding box center [1336, 443] width 38 height 38
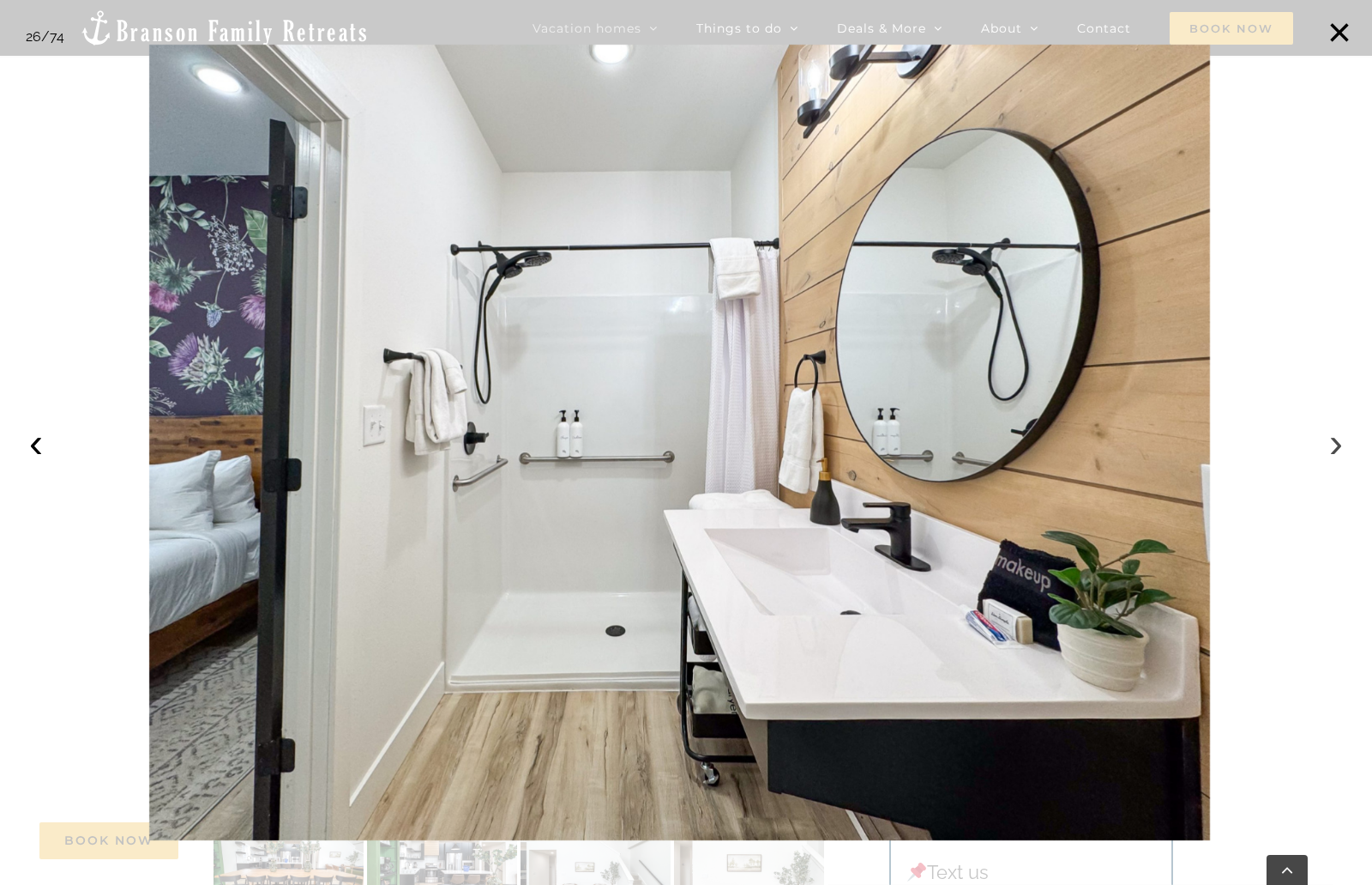
click at [1333, 439] on button "›" at bounding box center [1336, 443] width 38 height 38
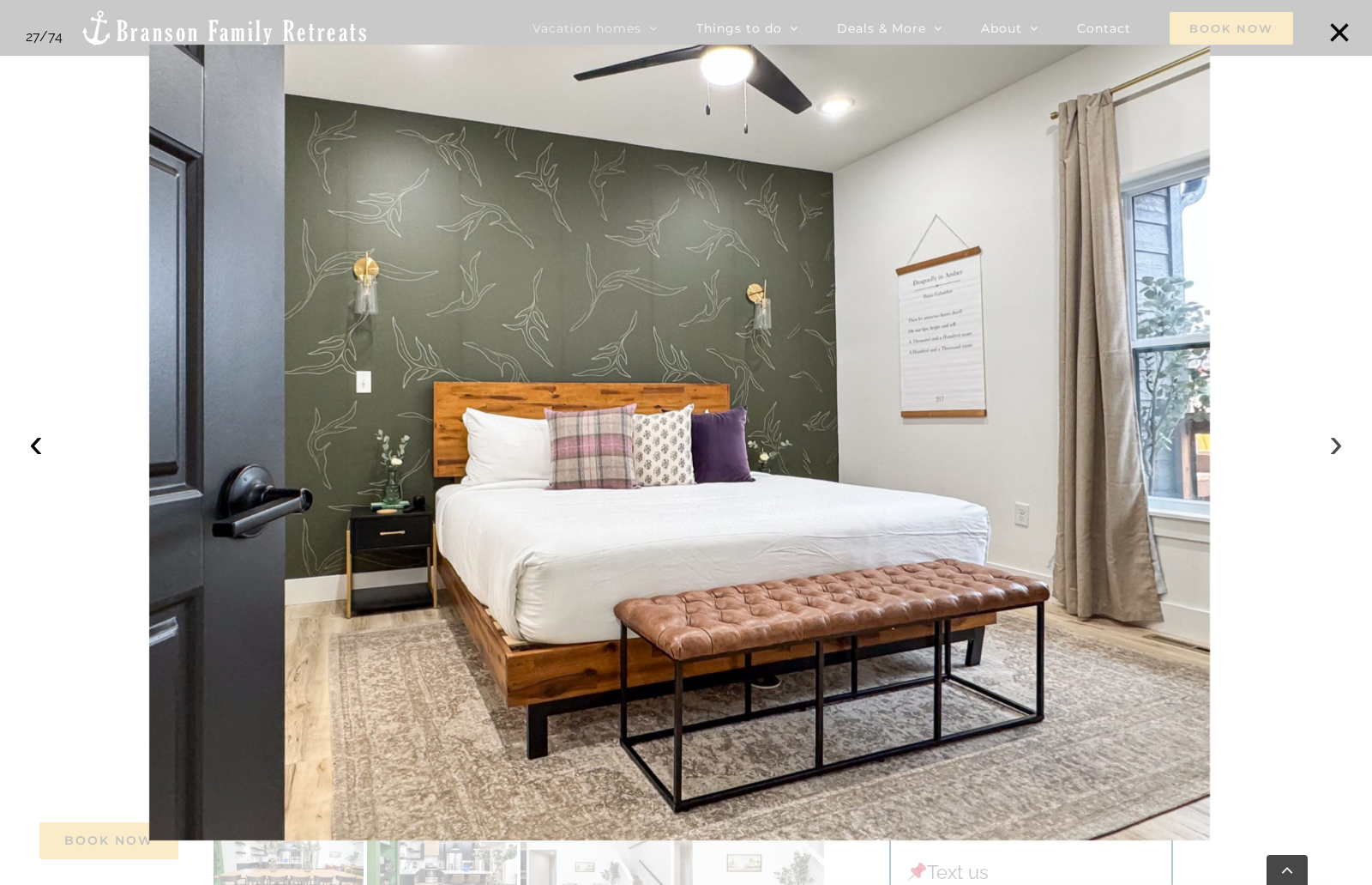
click at [1332, 437] on button "›" at bounding box center [1336, 443] width 38 height 38
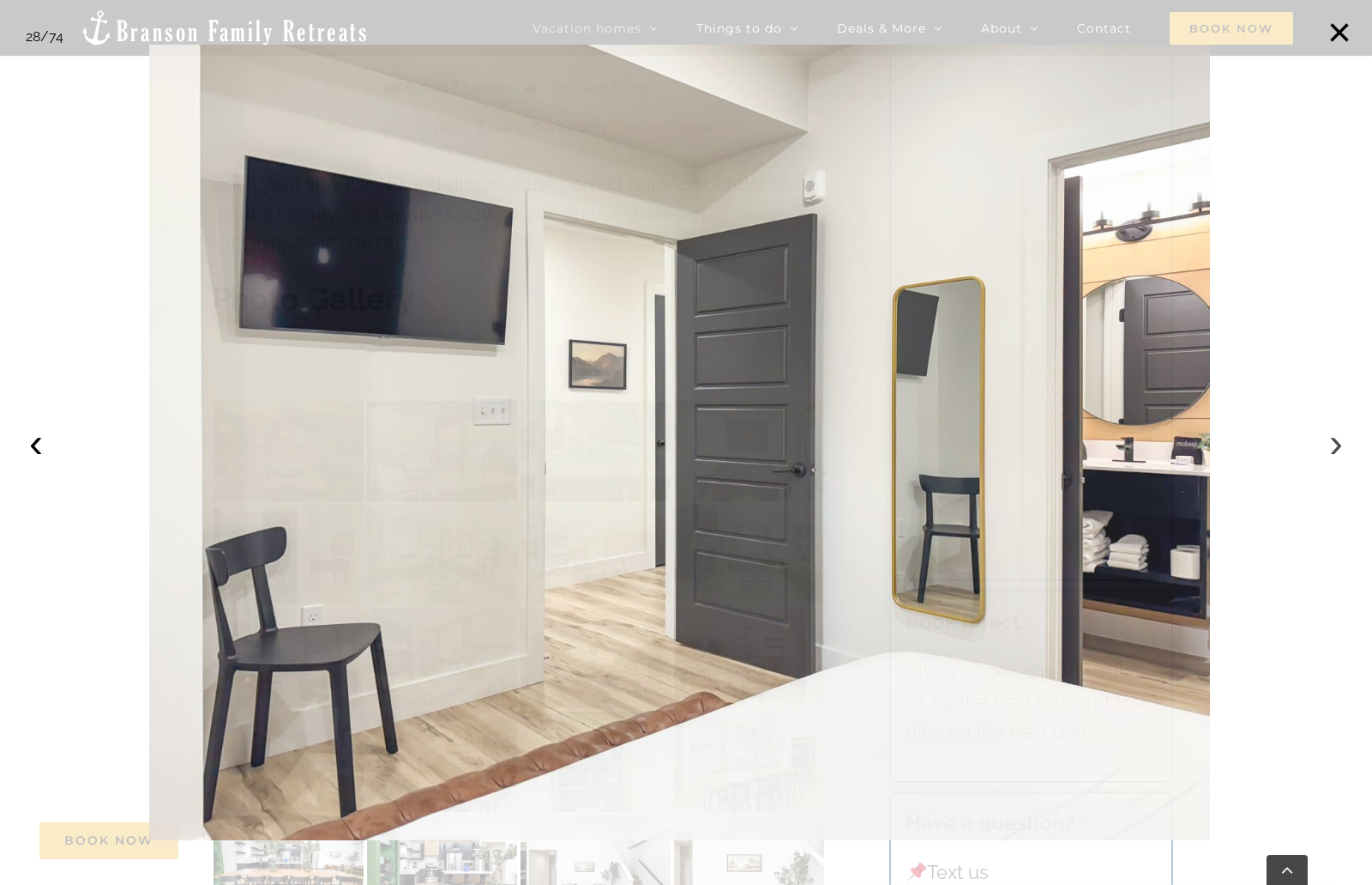
click at [1332, 437] on button "›" at bounding box center [1336, 443] width 38 height 38
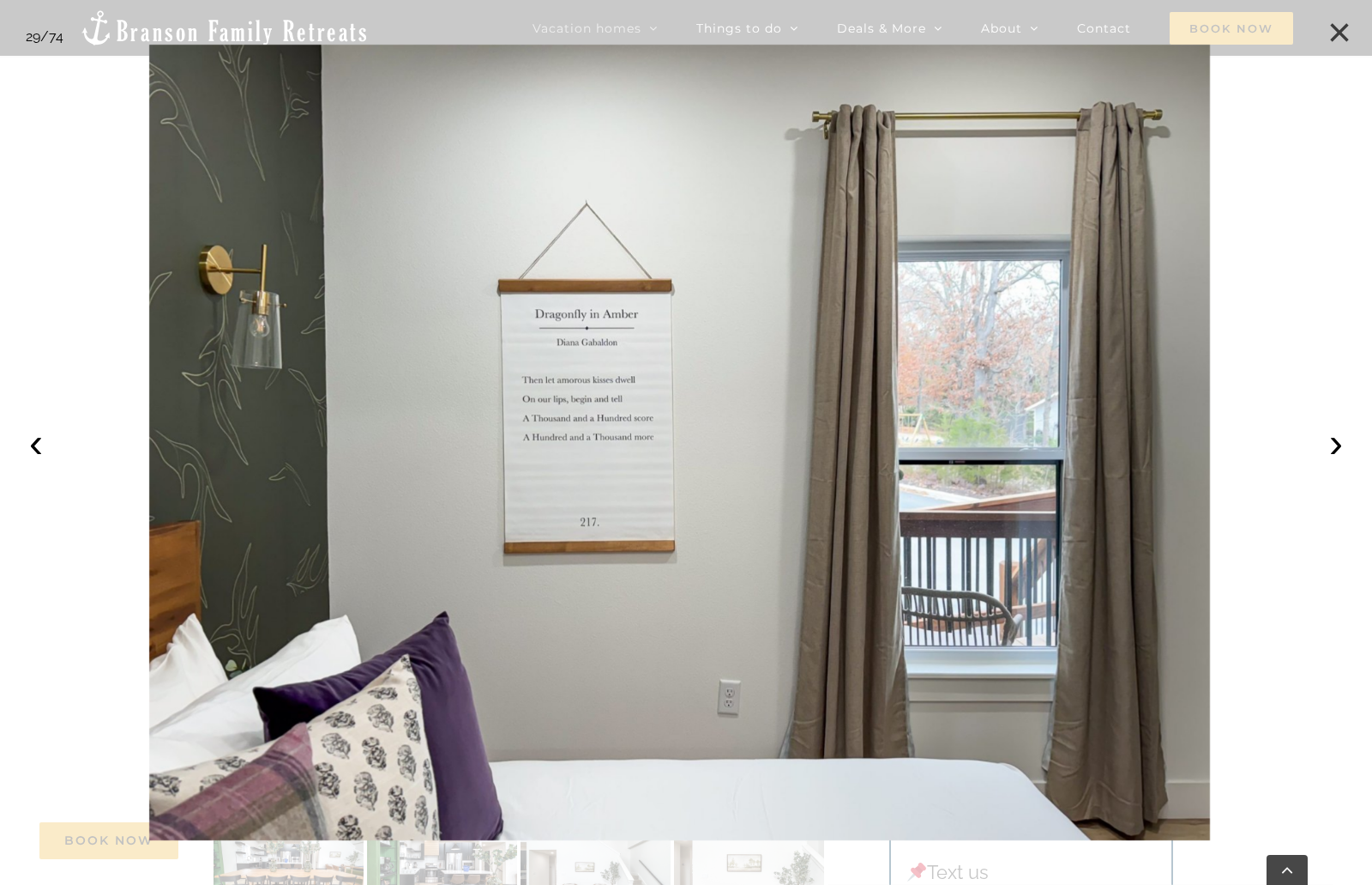
click at [1337, 33] on button "×" at bounding box center [1339, 33] width 38 height 38
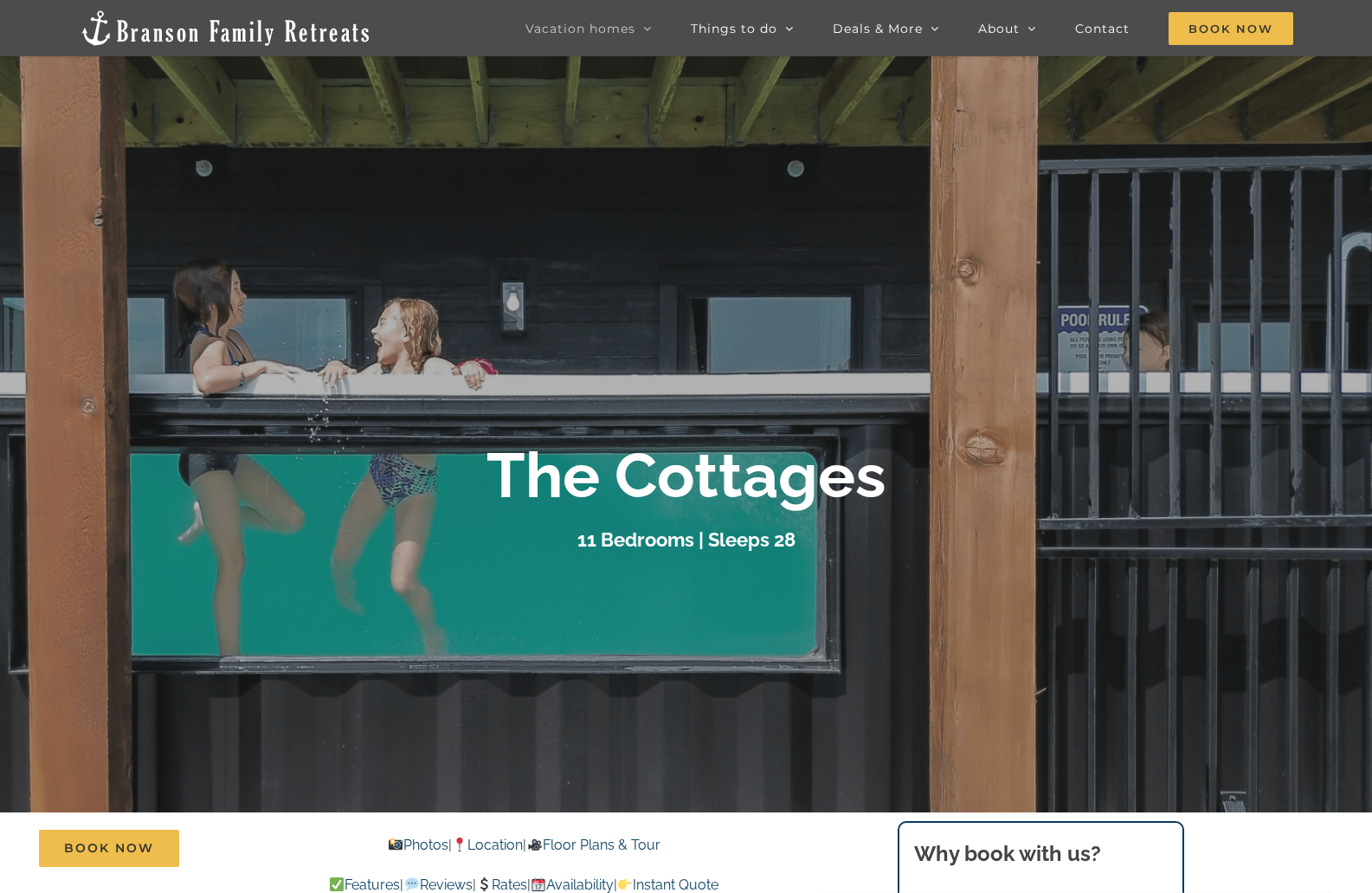
scroll to position [0, 0]
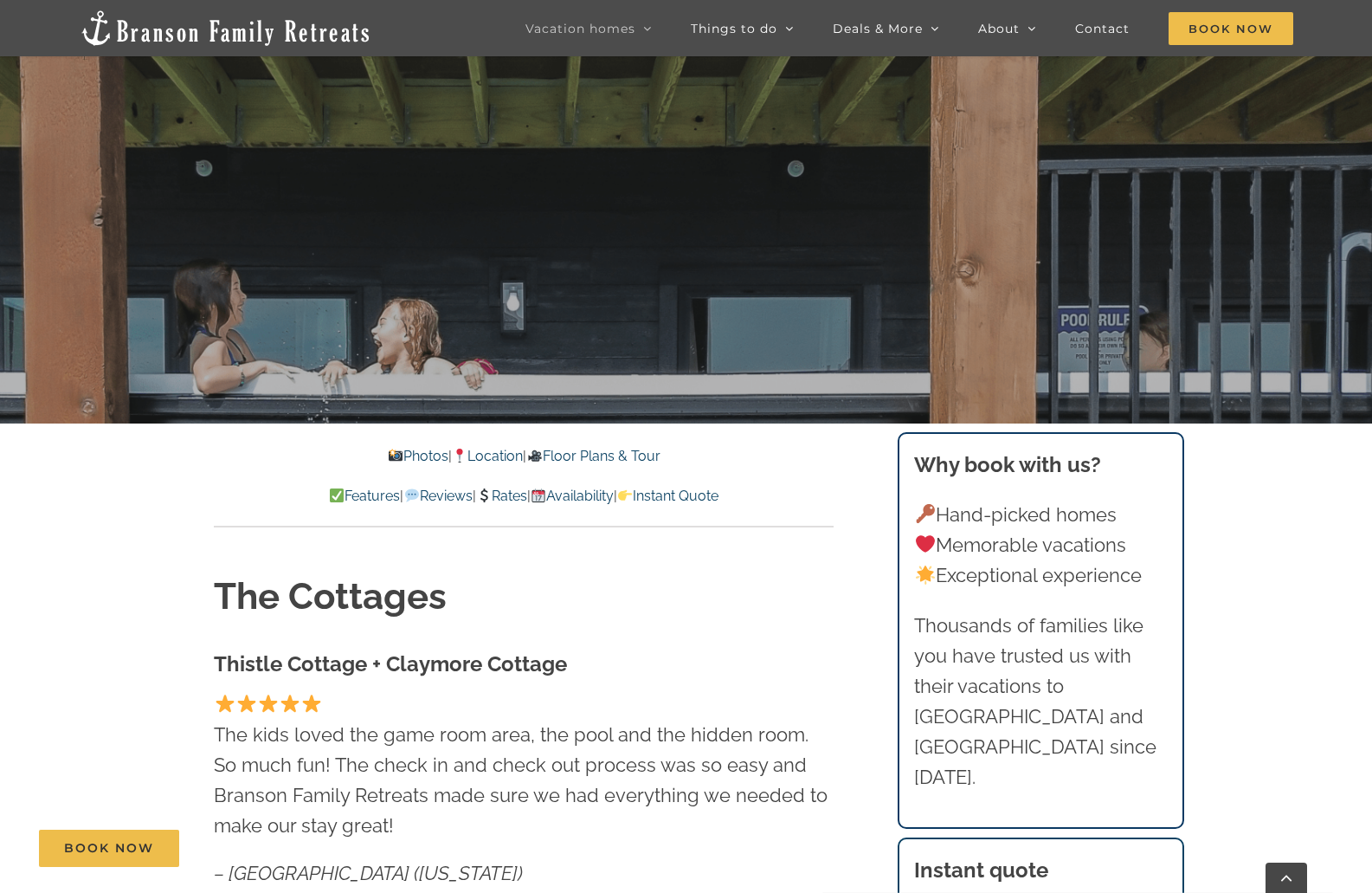
click at [496, 498] on link "Rates" at bounding box center [501, 495] width 51 height 16
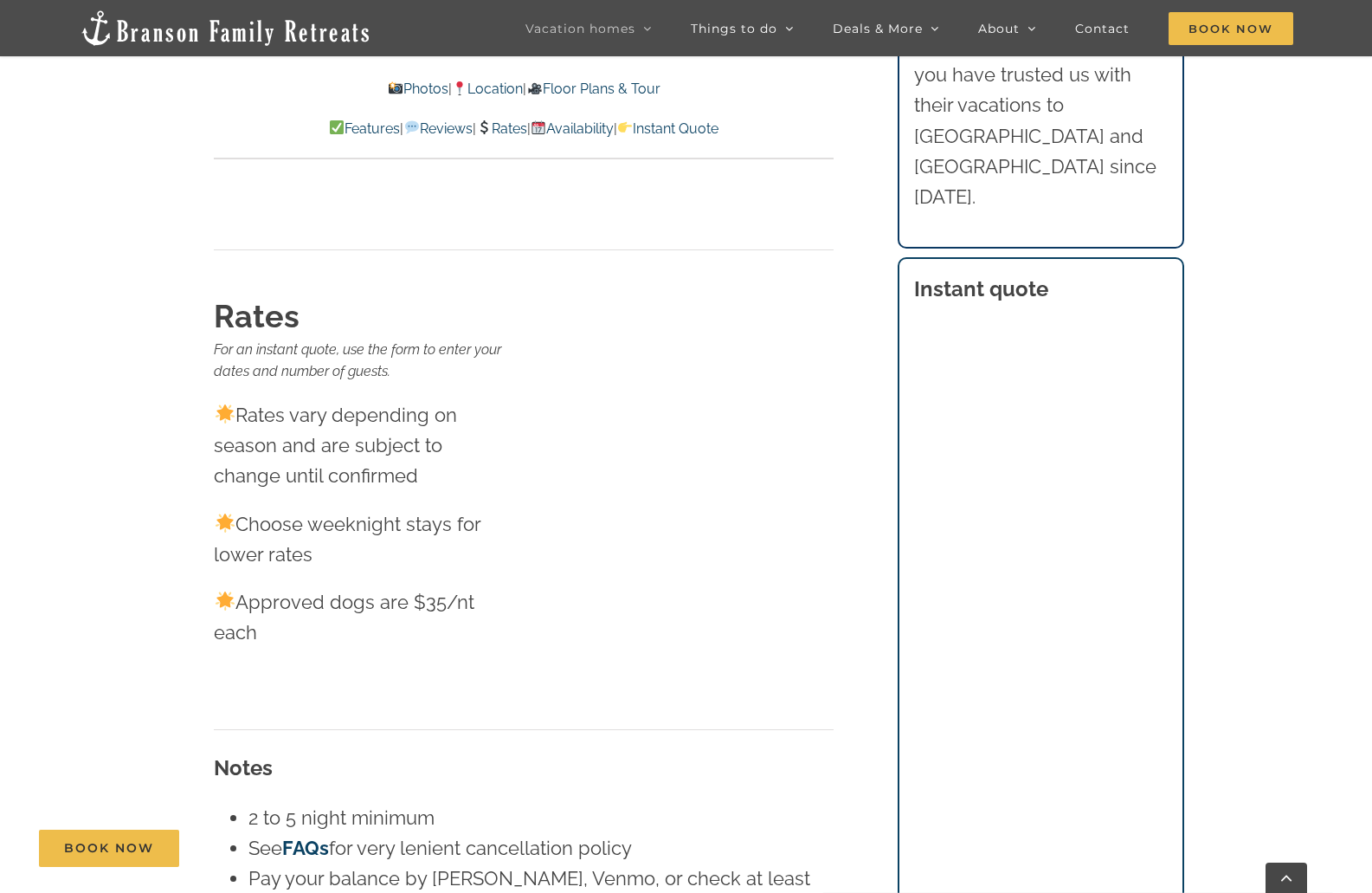
scroll to position [17219, 0]
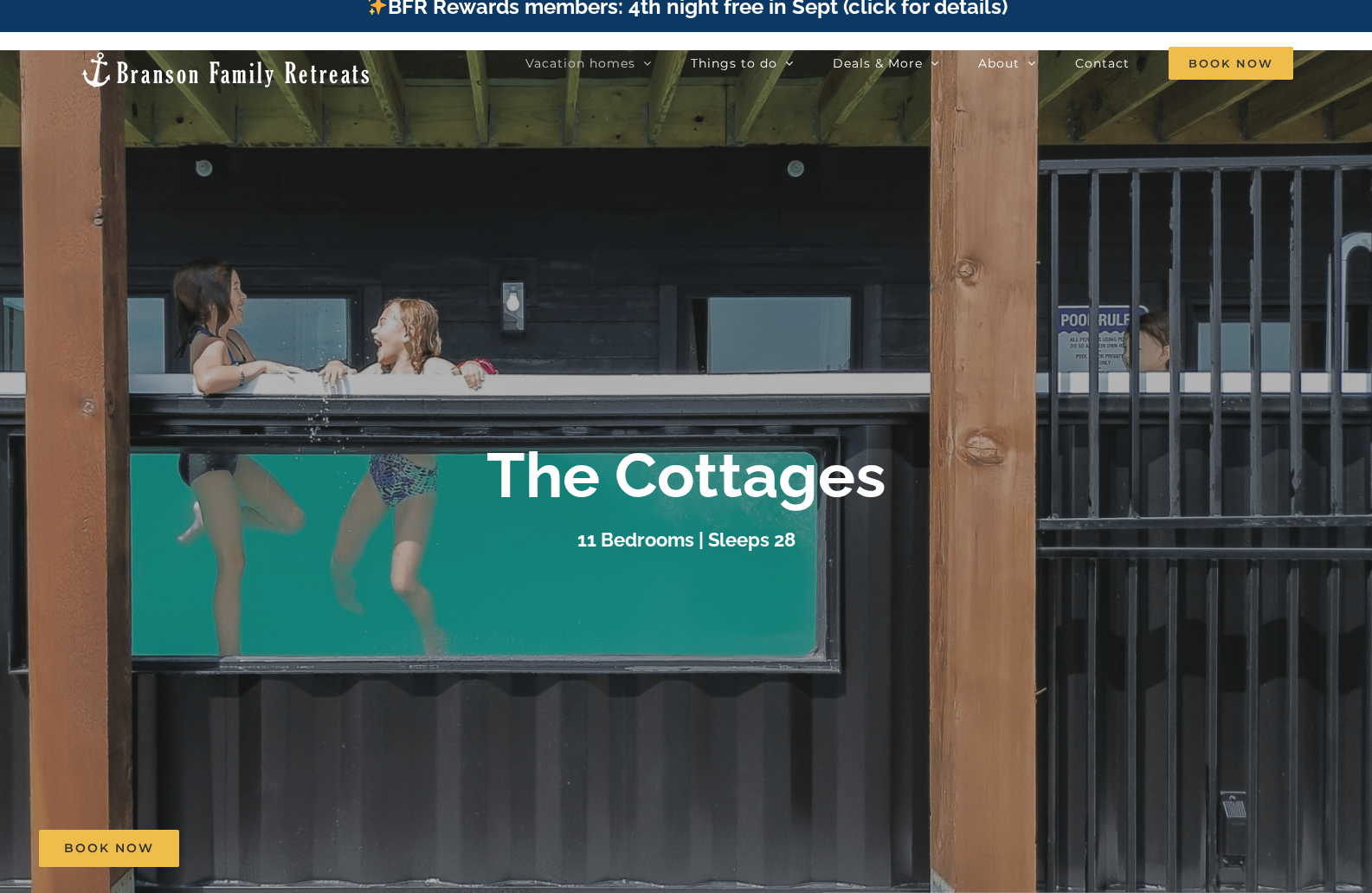
scroll to position [0, 0]
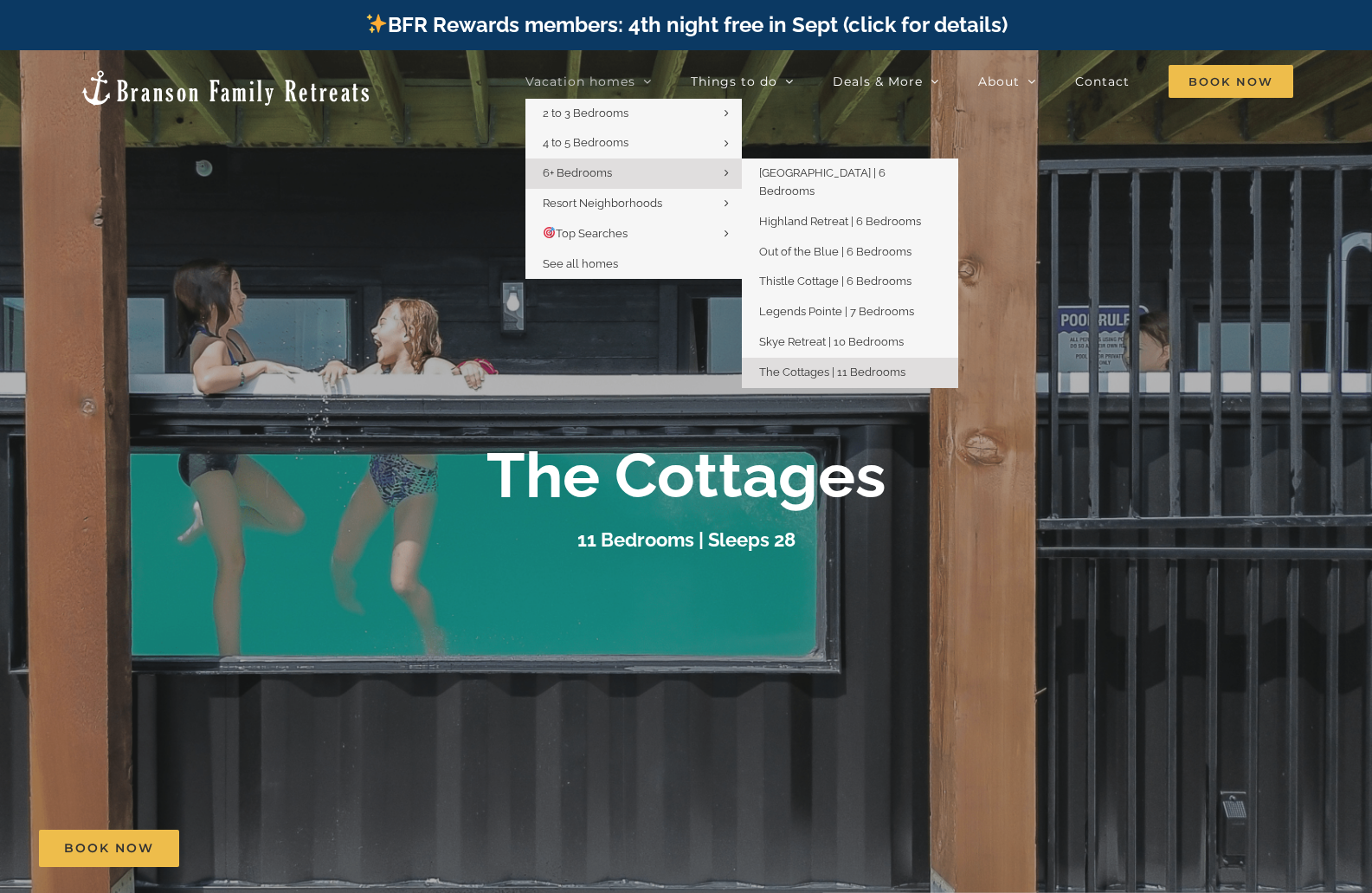
click at [578, 173] on span "6+ Bedrooms" at bounding box center [577, 173] width 69 height 13
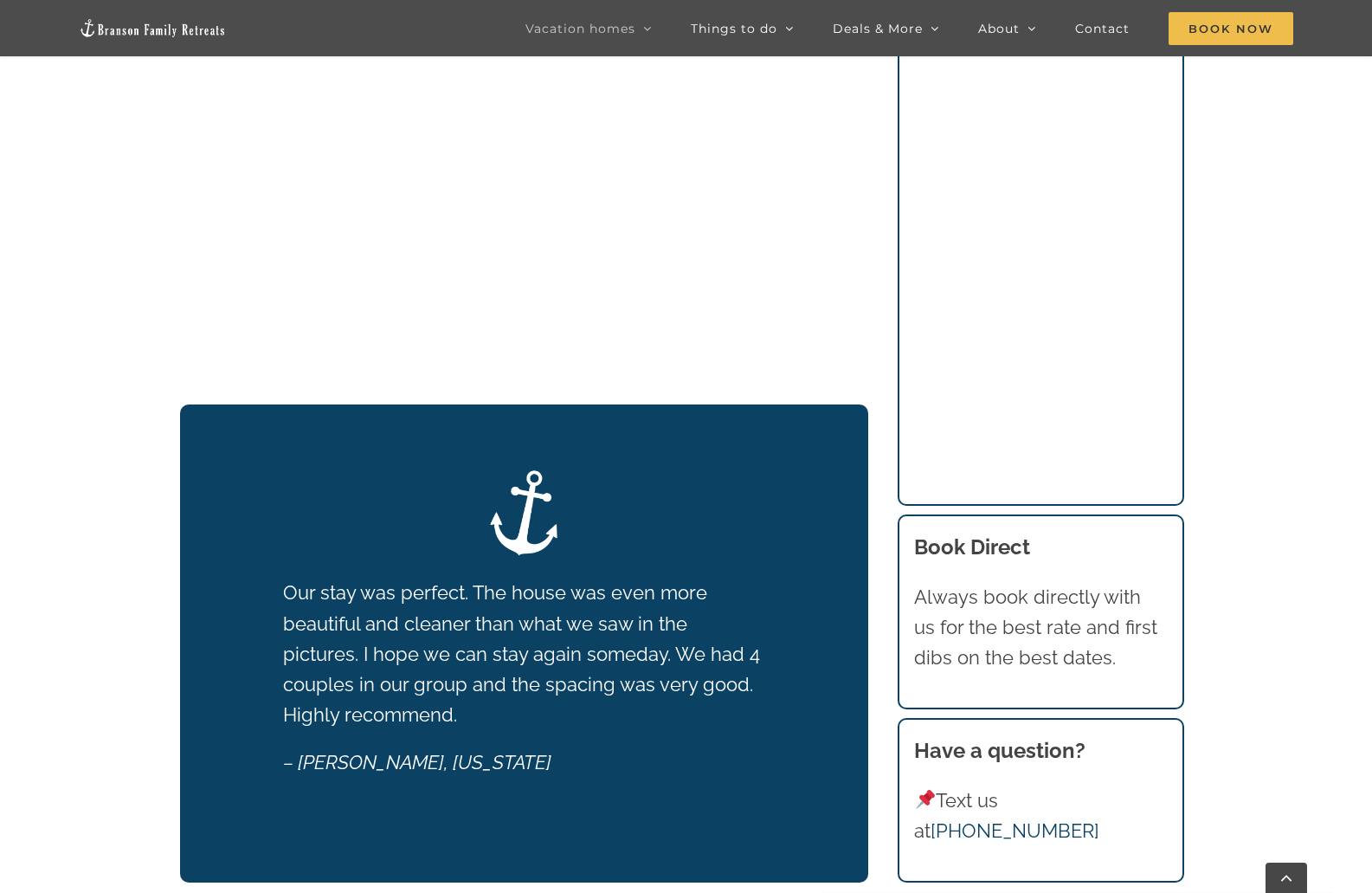
scroll to position [2061, 0]
